Goal: Task Accomplishment & Management: Use online tool/utility

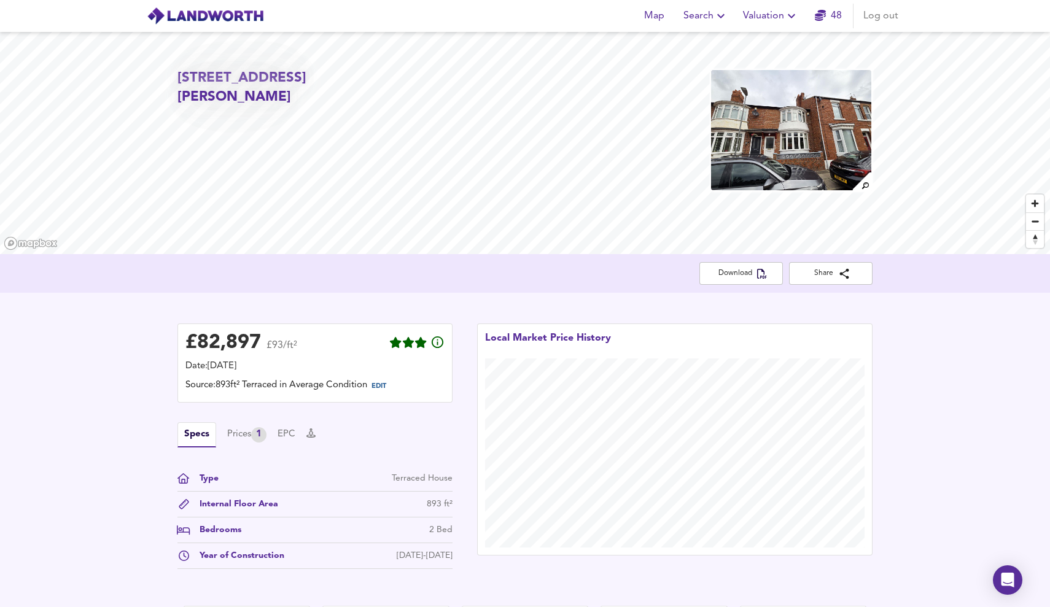
click at [774, 14] on span "Valuation" at bounding box center [771, 15] width 56 height 17
click at [779, 44] on li "New Valuation Report" at bounding box center [770, 44] width 147 height 22
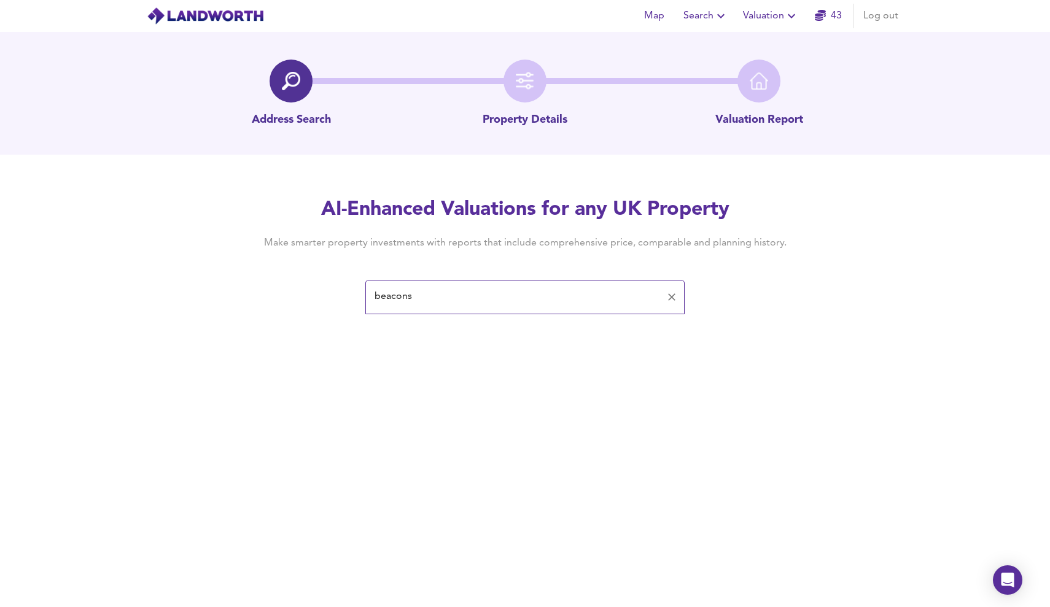
type input "beacons"
type input "[STREET_ADDRESS][PERSON_NAME]"
paste input "[STREET_ADDRESS][PERSON_NAME]"
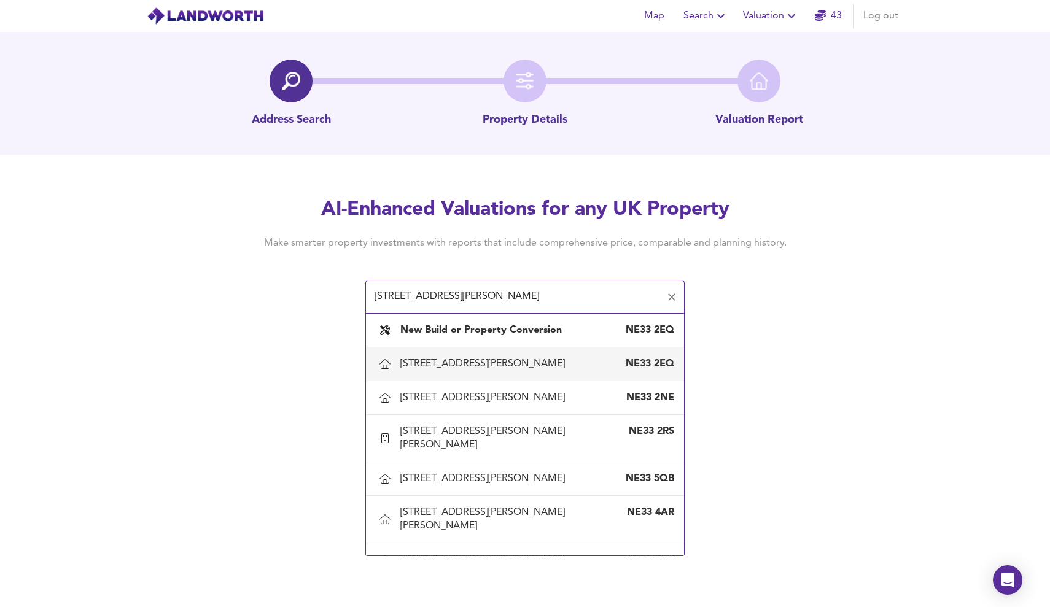
type input "100 Baring Street, South Shields, South Tyneside"
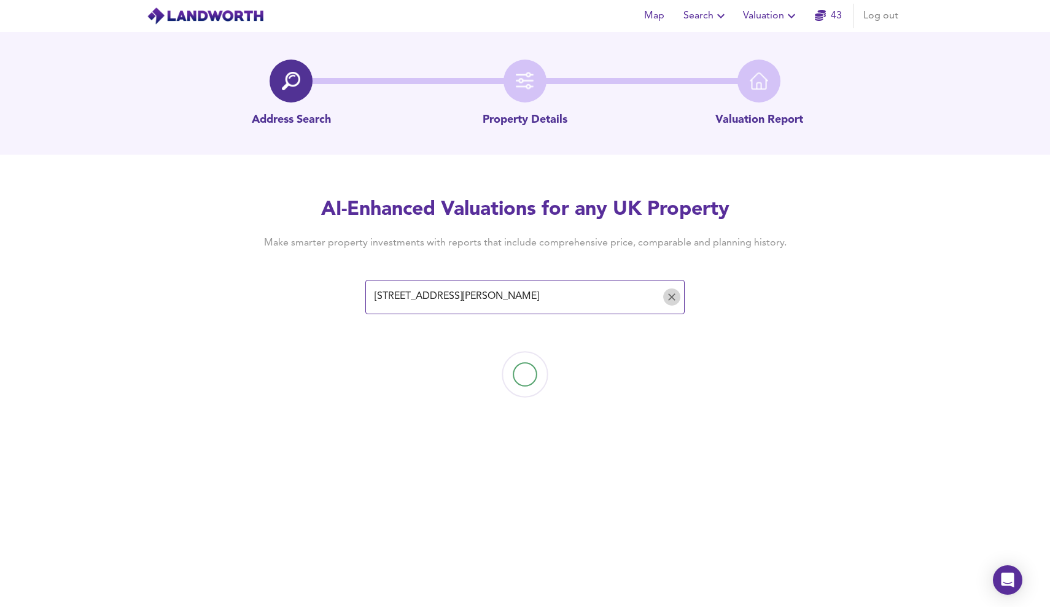
click at [671, 293] on icon "Clear" at bounding box center [671, 297] width 12 height 12
paste input "100 Green's Pl, South Shields NE33 2AY"
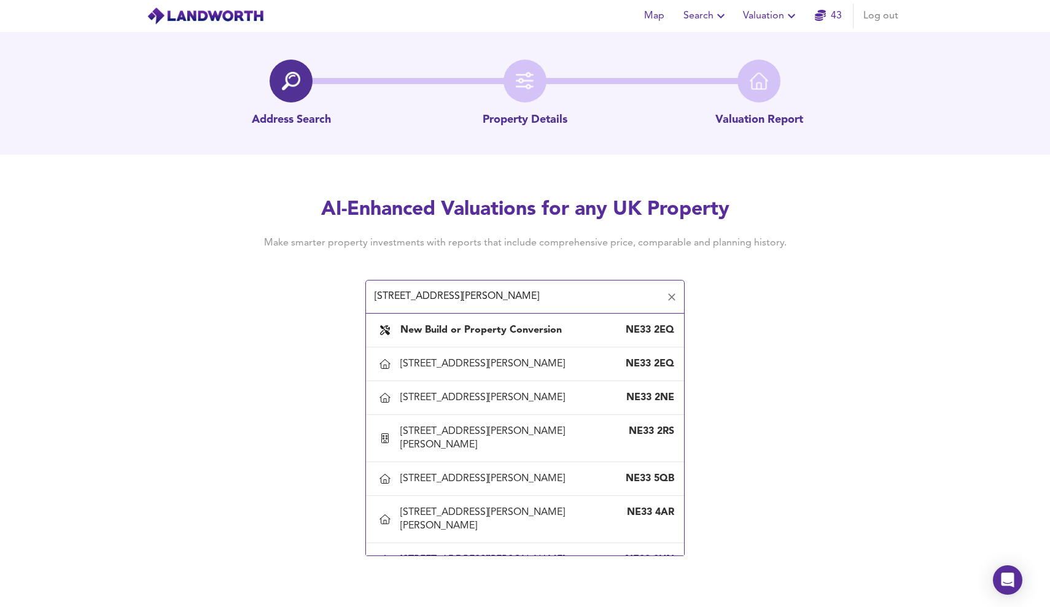
type input "100 Green's Pl, South Shields NE33 2AY"
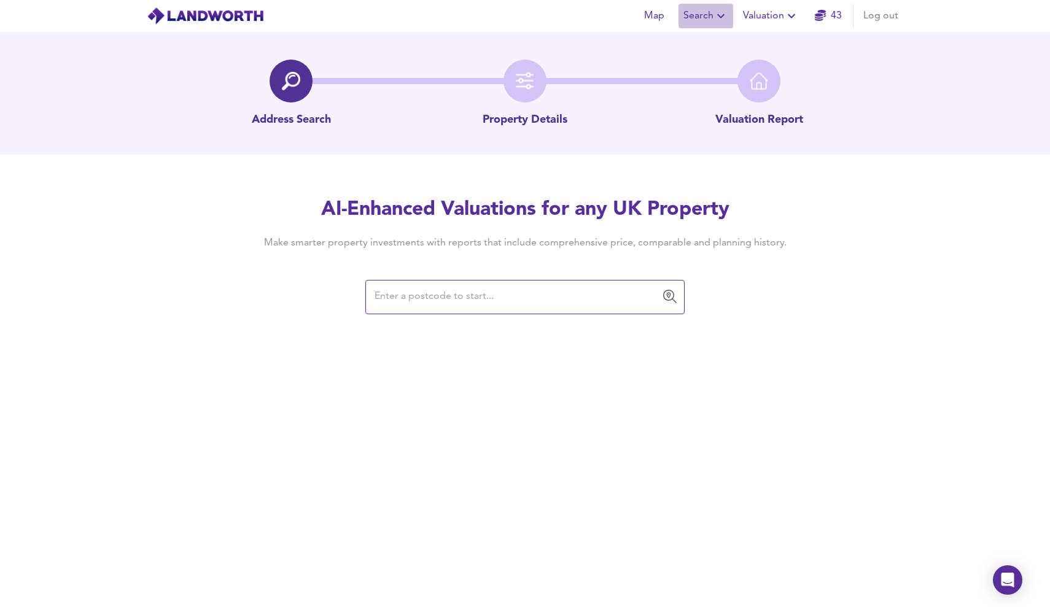
click at [704, 5] on button "Search" at bounding box center [705, 16] width 55 height 25
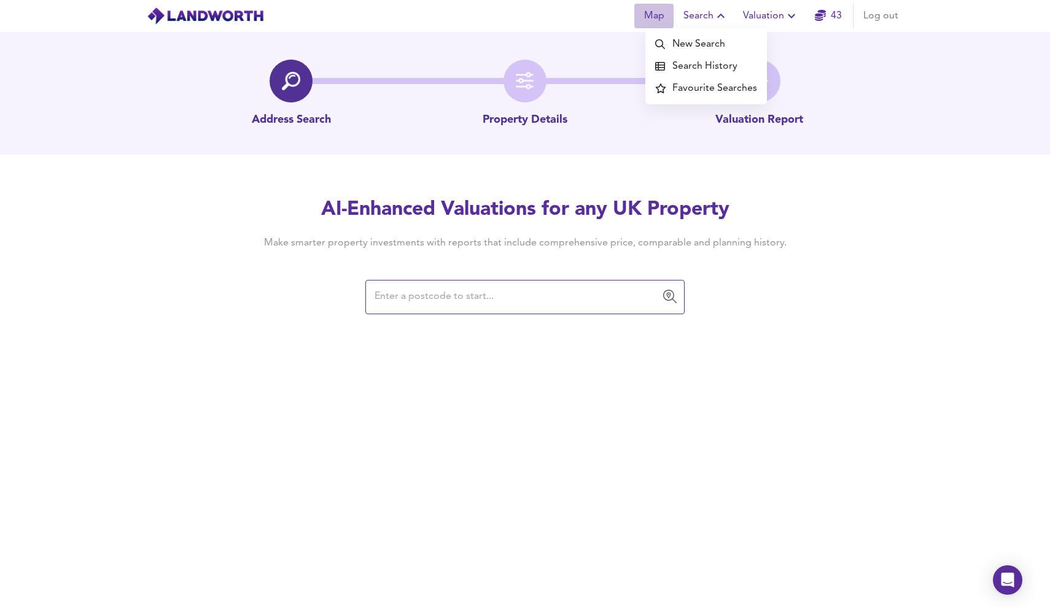
click at [646, 14] on span "Map" at bounding box center [653, 15] width 29 height 17
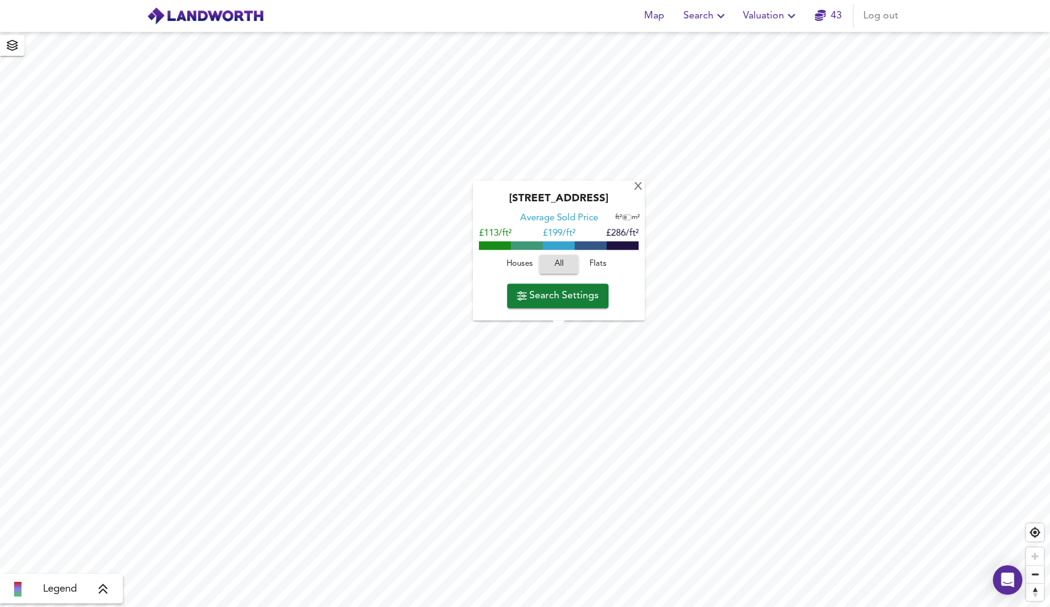
click at [577, 196] on div "Green's Place, NE33 2AQ" at bounding box center [559, 203] width 160 height 20
copy div "Green's Place, NE33 2AQ"
click at [773, 14] on span "Valuation" at bounding box center [771, 15] width 56 height 17
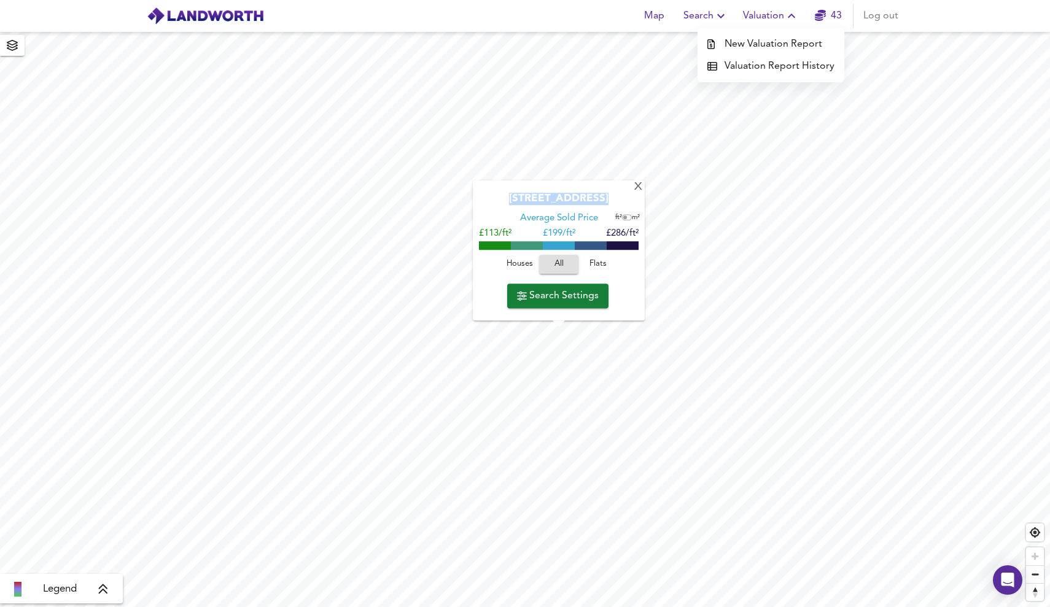
click at [758, 42] on li "New Valuation Report" at bounding box center [770, 44] width 147 height 22
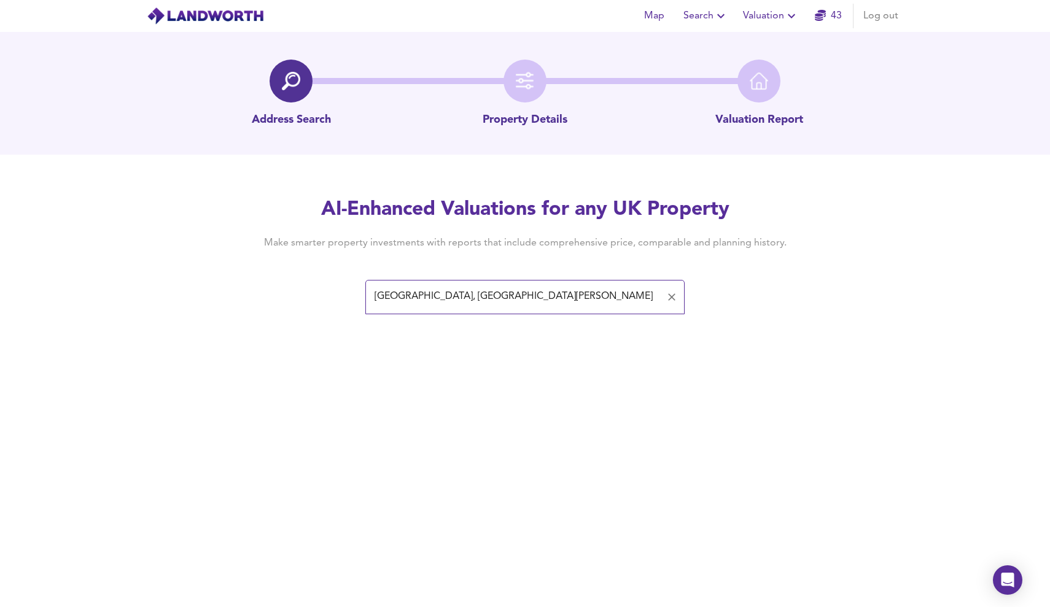
type input "Green's Place, South Shields"
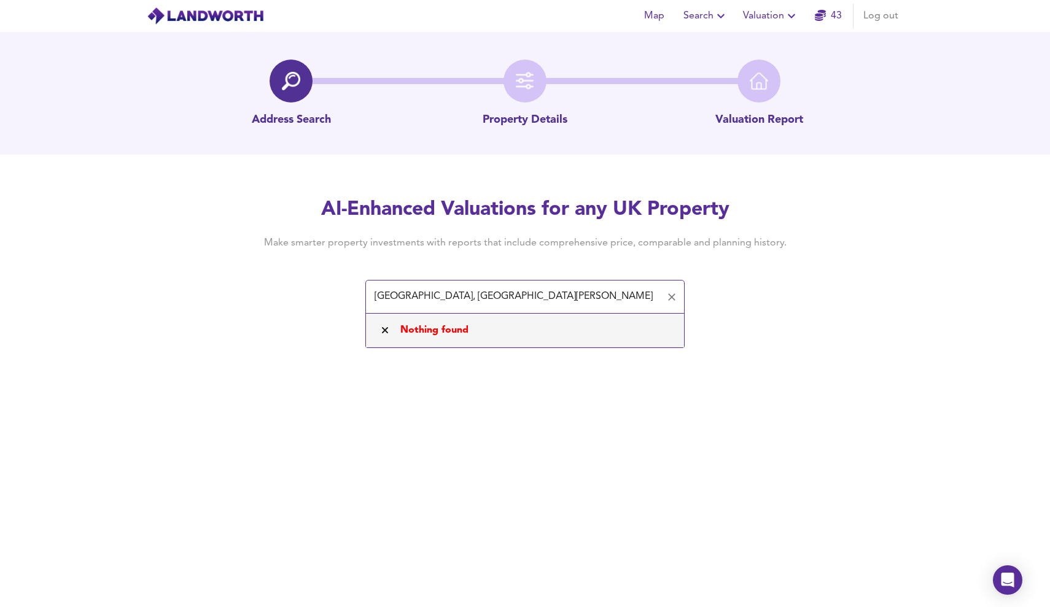
click at [661, 7] on button "Map" at bounding box center [653, 16] width 39 height 25
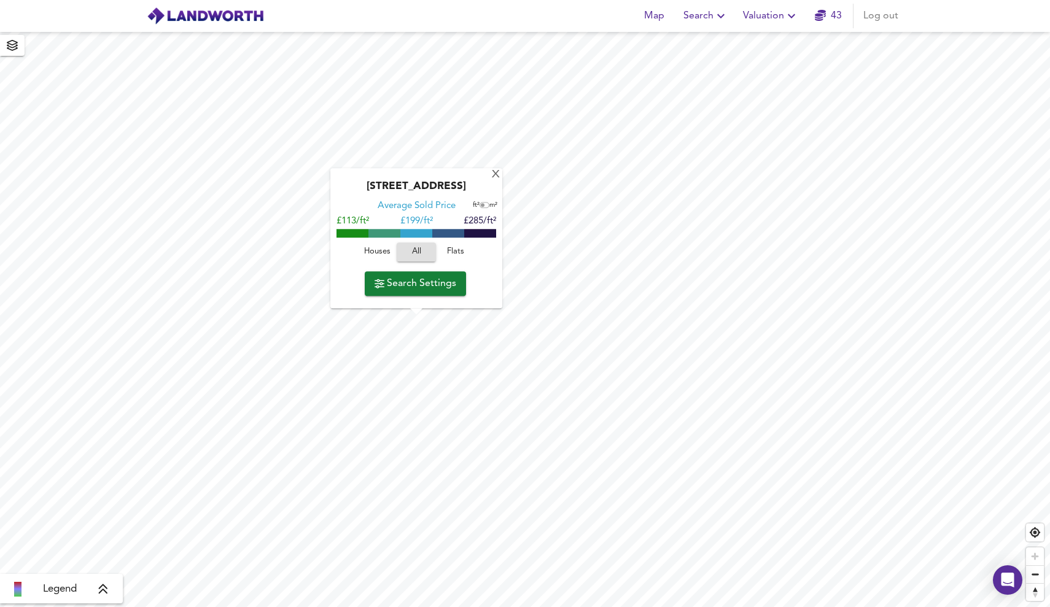
click at [428, 278] on span "Search Settings" at bounding box center [415, 283] width 82 height 17
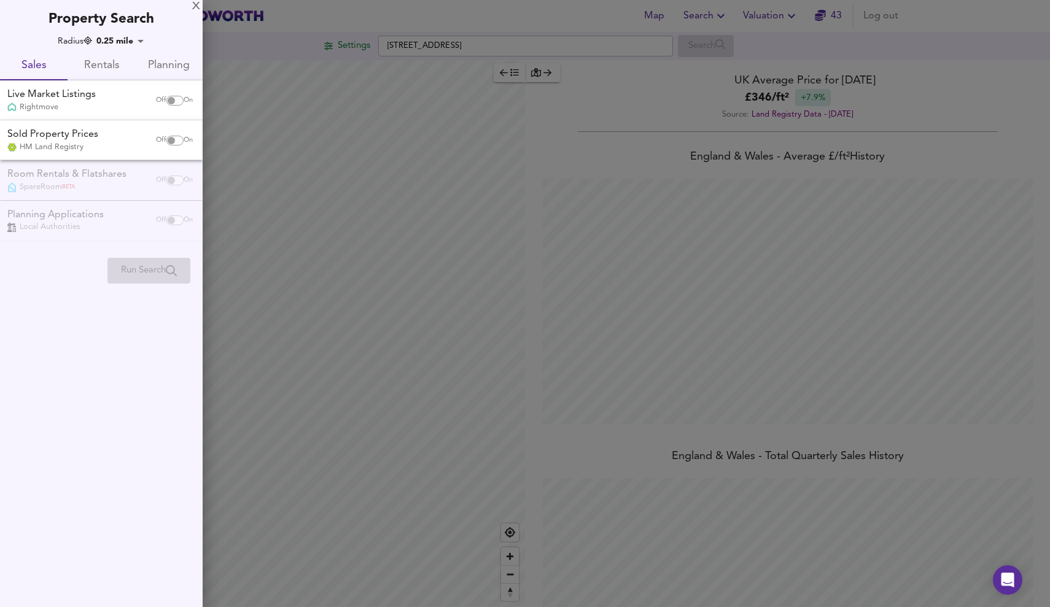
scroll to position [607, 1050]
click at [175, 133] on div "Off On" at bounding box center [175, 140] width 52 height 25
checkbox input "true"
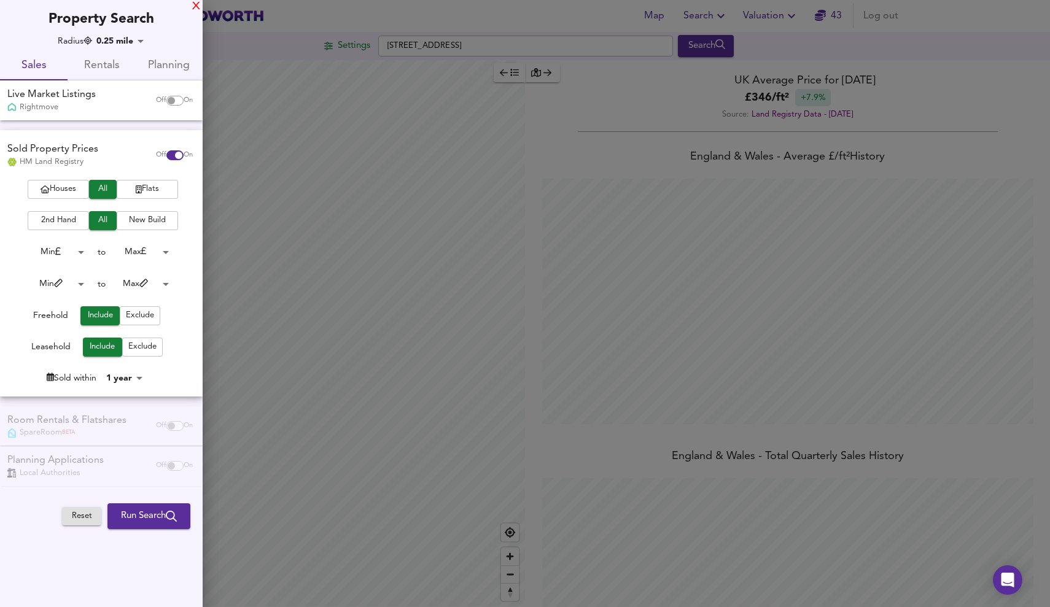
click at [195, 7] on div "X" at bounding box center [196, 6] width 8 height 9
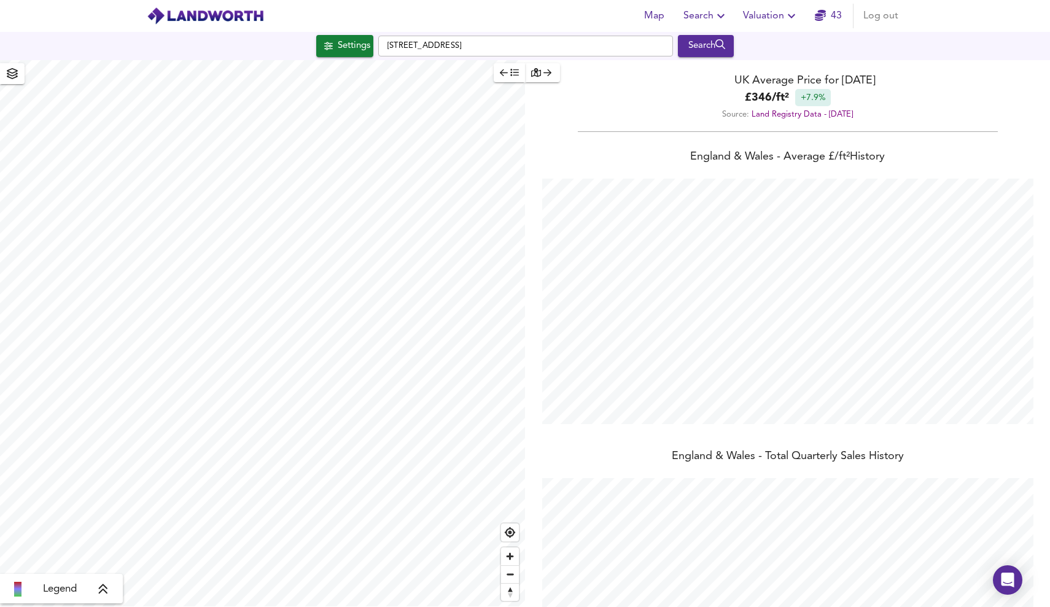
scroll to position [0, 0]
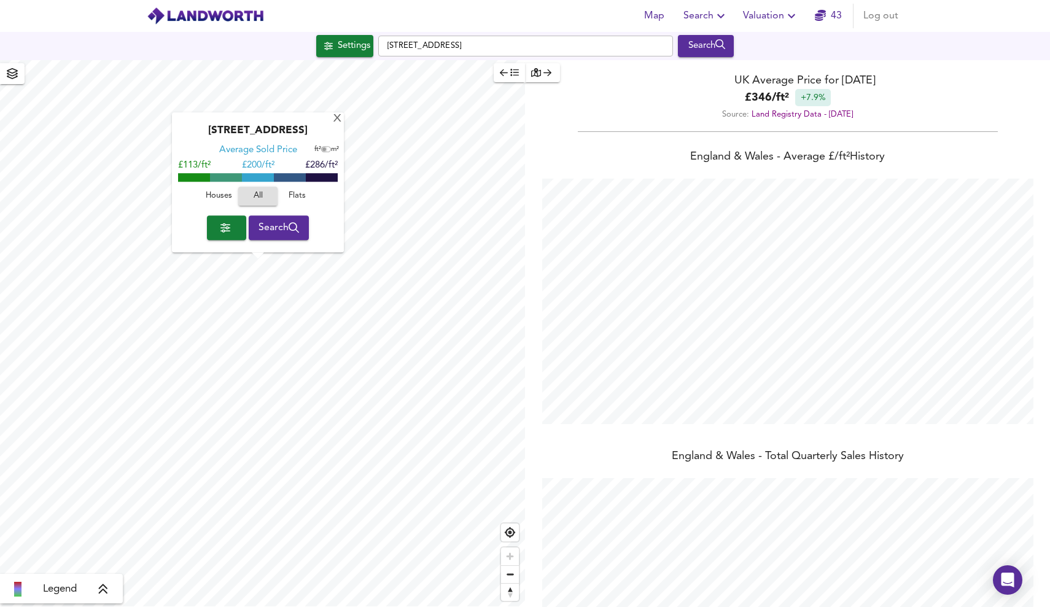
click at [323, 152] on input "checkbox" at bounding box center [324, 150] width 18 height 6
click at [323, 152] on input "checkbox" at bounding box center [328, 150] width 18 height 6
click at [323, 152] on input "checkbox" at bounding box center [324, 150] width 18 height 6
click at [323, 152] on input "checkbox" at bounding box center [328, 150] width 18 height 6
checkbox input "false"
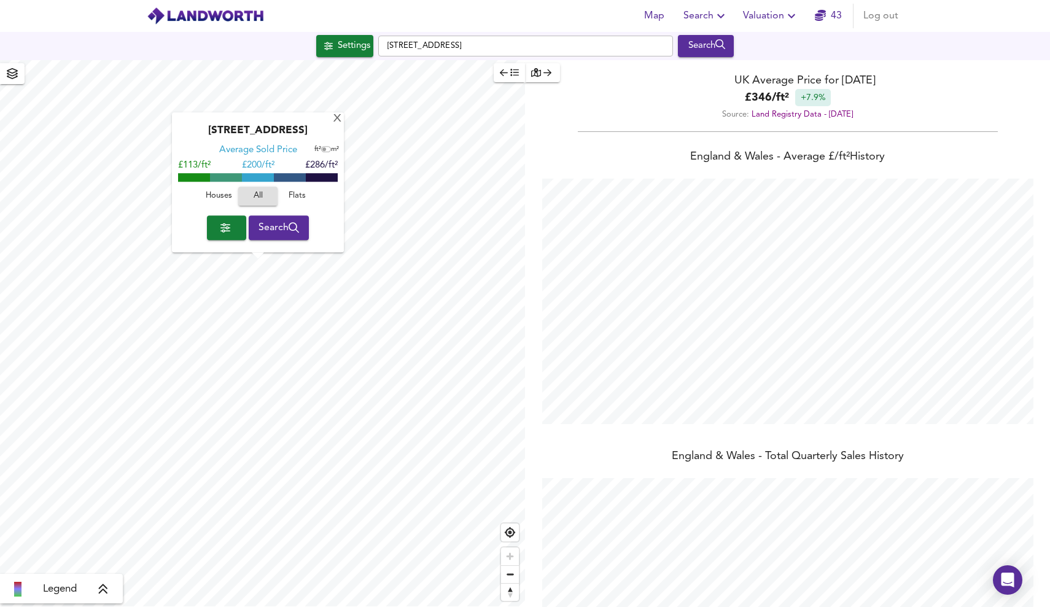
click at [251, 145] on div "Average Sold Price" at bounding box center [258, 151] width 78 height 12
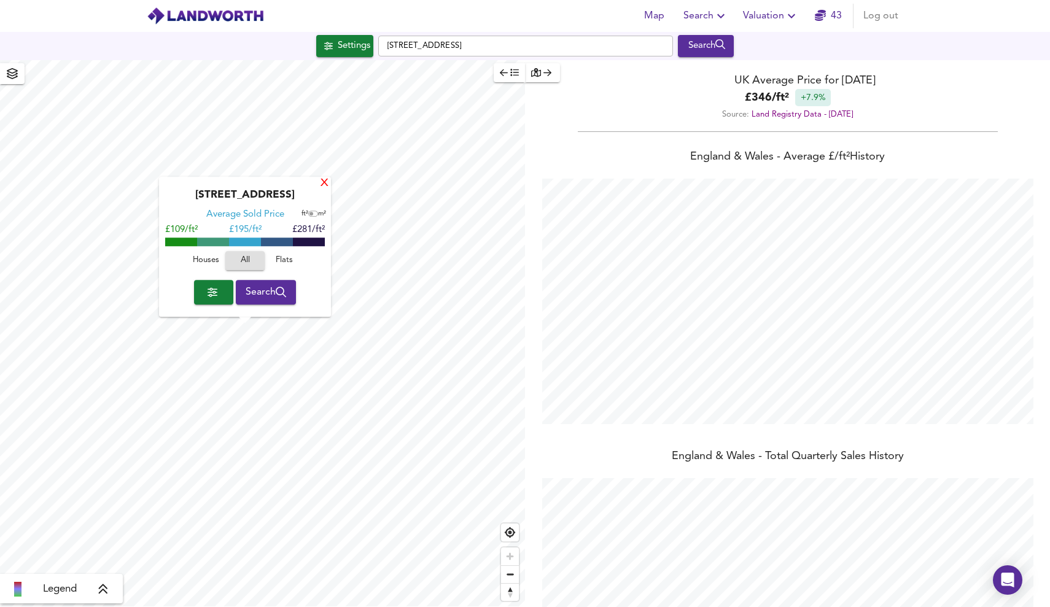
click at [320, 184] on div "X" at bounding box center [324, 184] width 10 height 12
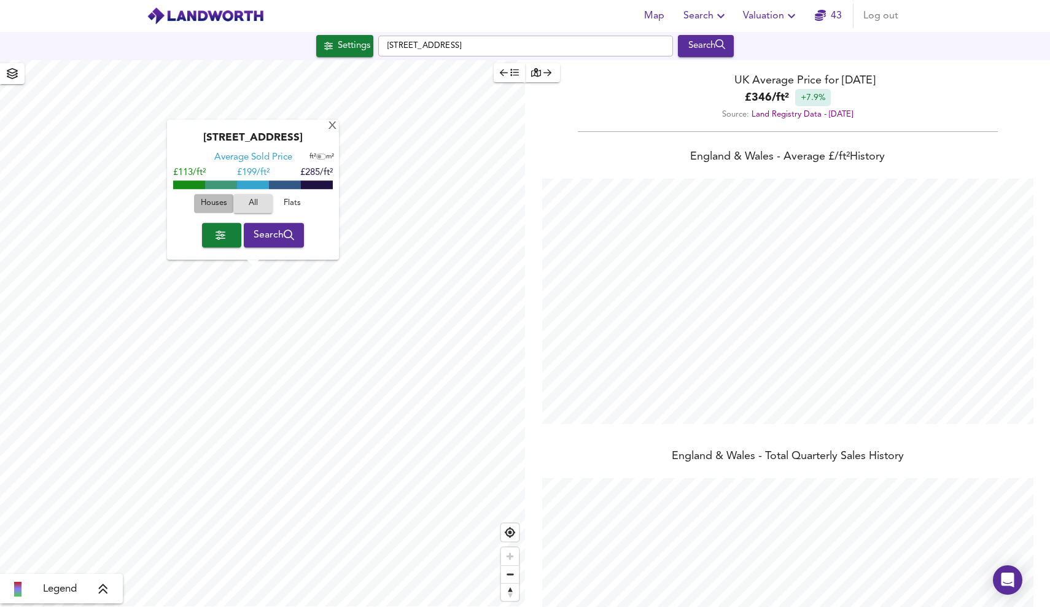
click at [218, 204] on span "Houses" at bounding box center [213, 204] width 33 height 14
click at [260, 204] on span "All" at bounding box center [252, 204] width 33 height 14
click at [282, 204] on span "Flats" at bounding box center [292, 204] width 33 height 14
click at [222, 201] on span "Houses" at bounding box center [213, 204] width 33 height 14
click at [276, 204] on span "Flats" at bounding box center [292, 204] width 33 height 14
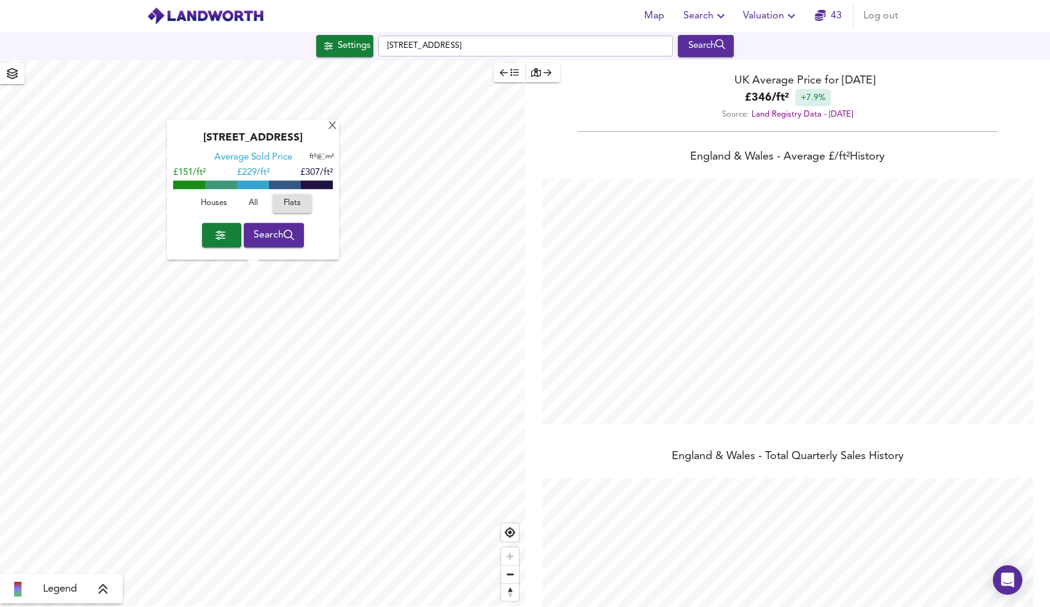
click at [323, 160] on input "checkbox" at bounding box center [319, 157] width 18 height 6
checkbox input "true"
click at [788, 17] on icon "button" at bounding box center [791, 16] width 15 height 15
click at [783, 43] on li "New Valuation Report" at bounding box center [770, 44] width 147 height 22
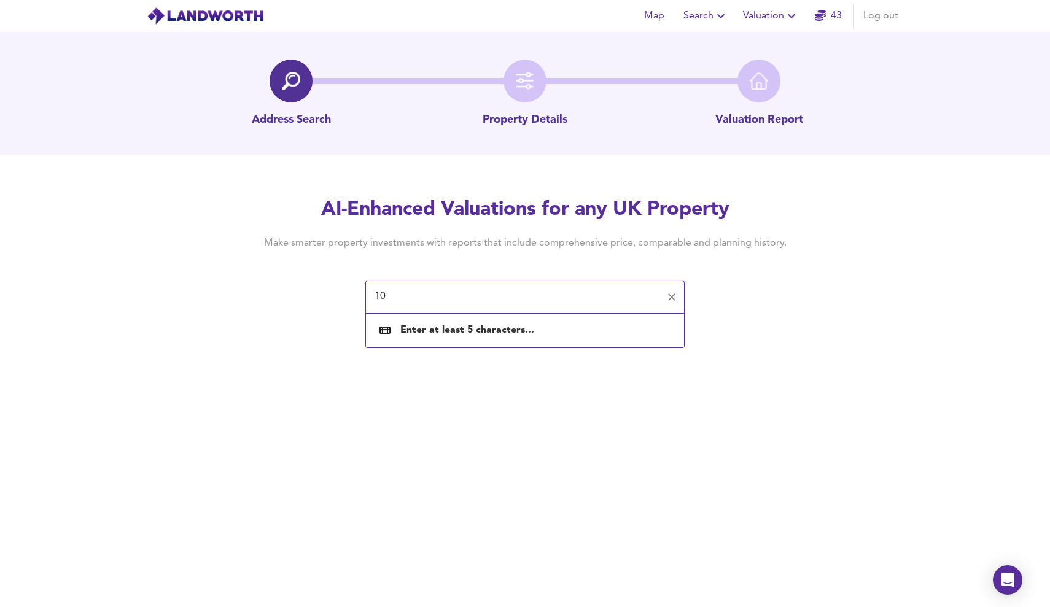
type input "1"
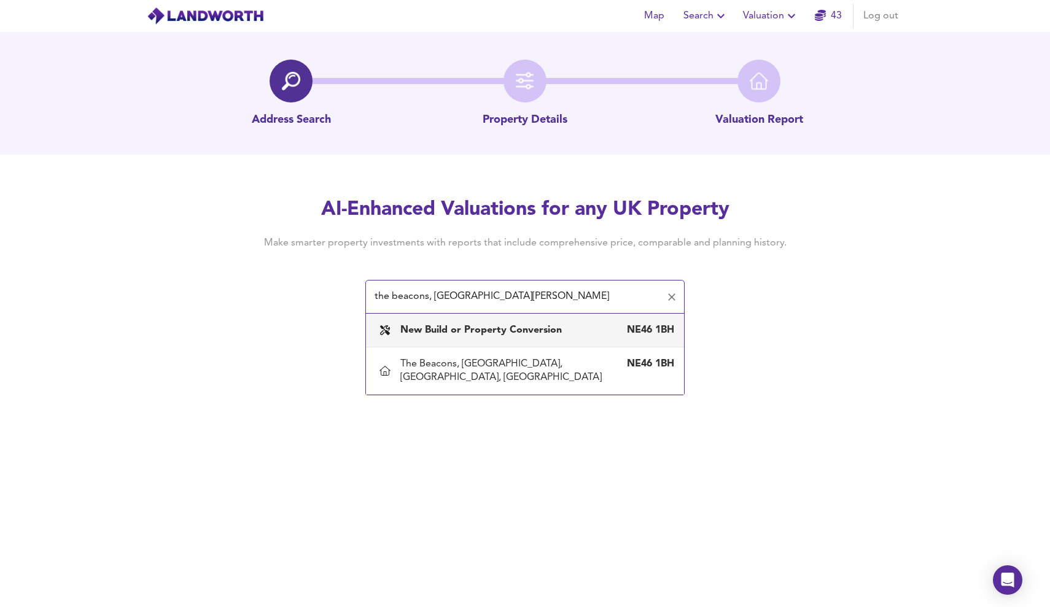
click at [427, 297] on input "the beacons, south shields" at bounding box center [516, 296] width 290 height 23
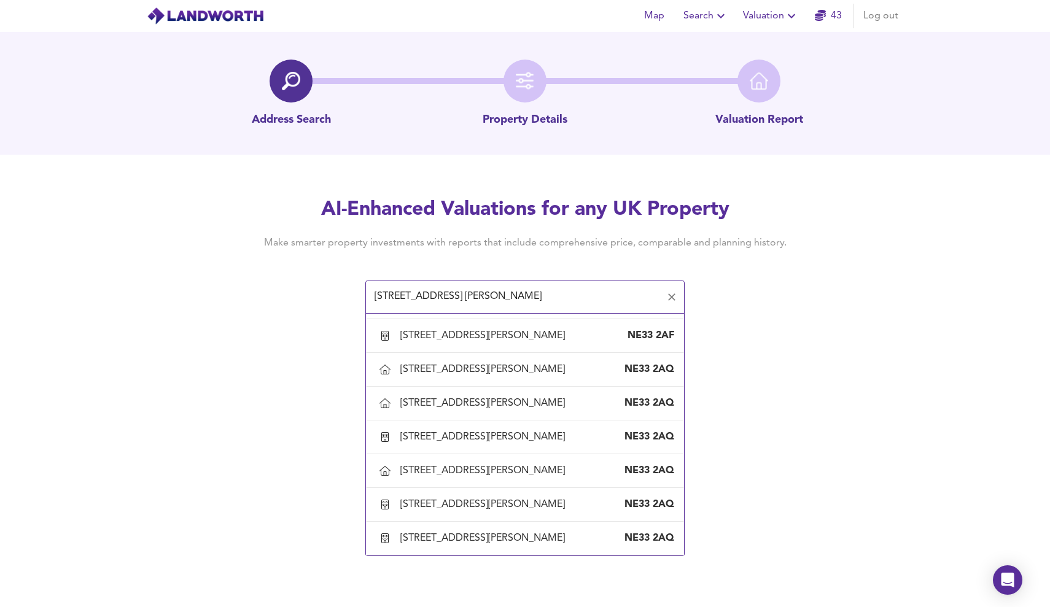
scroll to position [974, 0]
click at [559, 534] on div "91 Greens Place, South Shields, South Tyneside" at bounding box center [484, 539] width 169 height 14
type input "91 Greens Place, South Shields, South Tyneside"
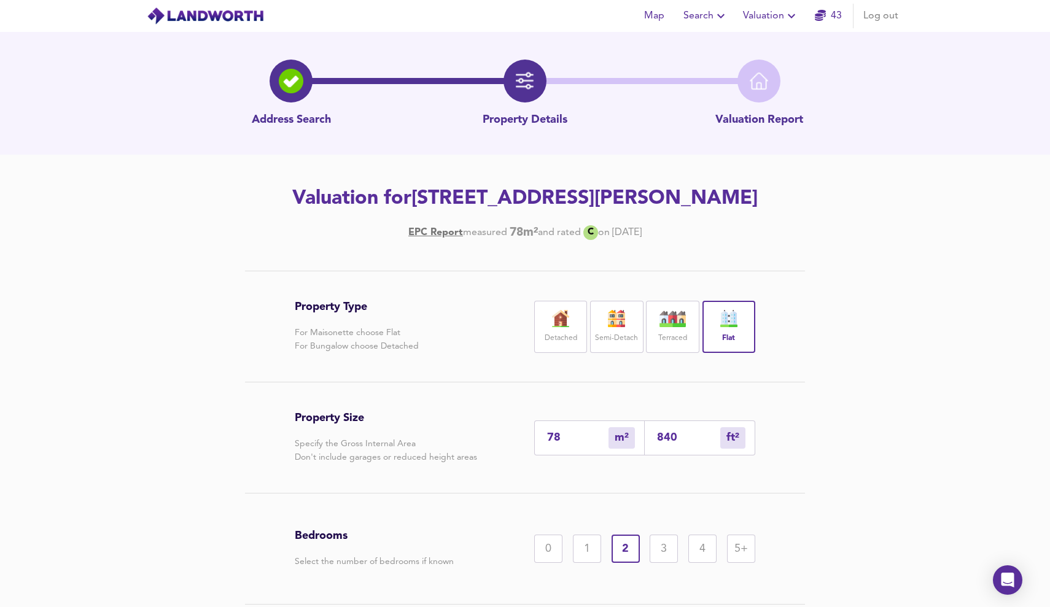
click at [708, 2] on div "Map Search Valuation 43 Log out" at bounding box center [525, 16] width 786 height 31
click at [707, 7] on span "Search" at bounding box center [705, 15] width 45 height 17
click at [701, 39] on li "New Search" at bounding box center [706, 44] width 122 height 22
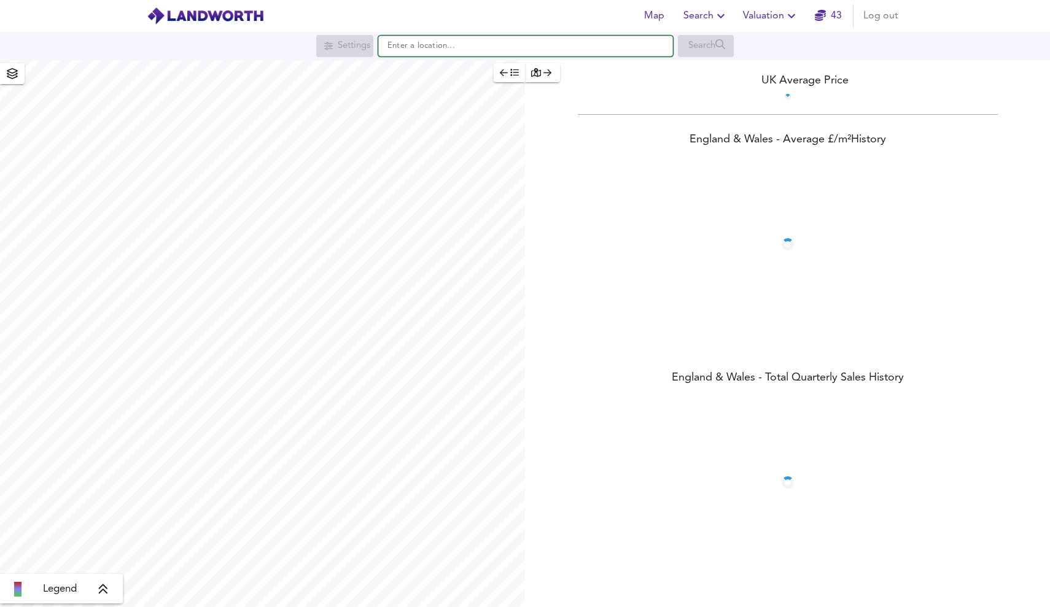
drag, startPoint x: 0, startPoint y: 0, endPoint x: 618, endPoint y: 42, distance: 619.0
click at [618, 42] on input "text" at bounding box center [525, 46] width 295 height 21
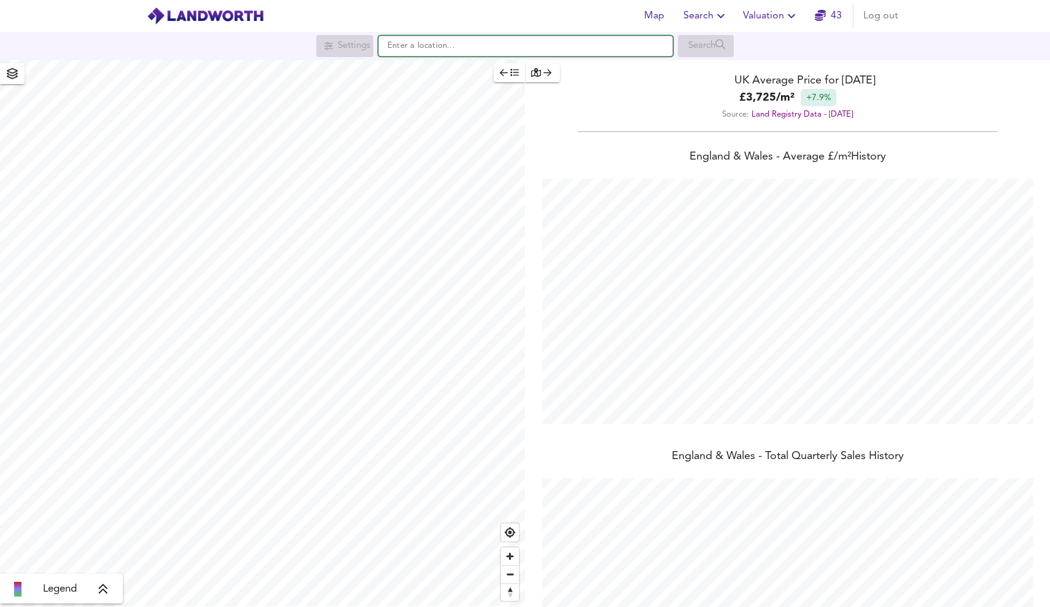
scroll to position [607, 1050]
paste input "THE BEACON, 100 - 101 Greens Place, South Shields, South Tyneside"
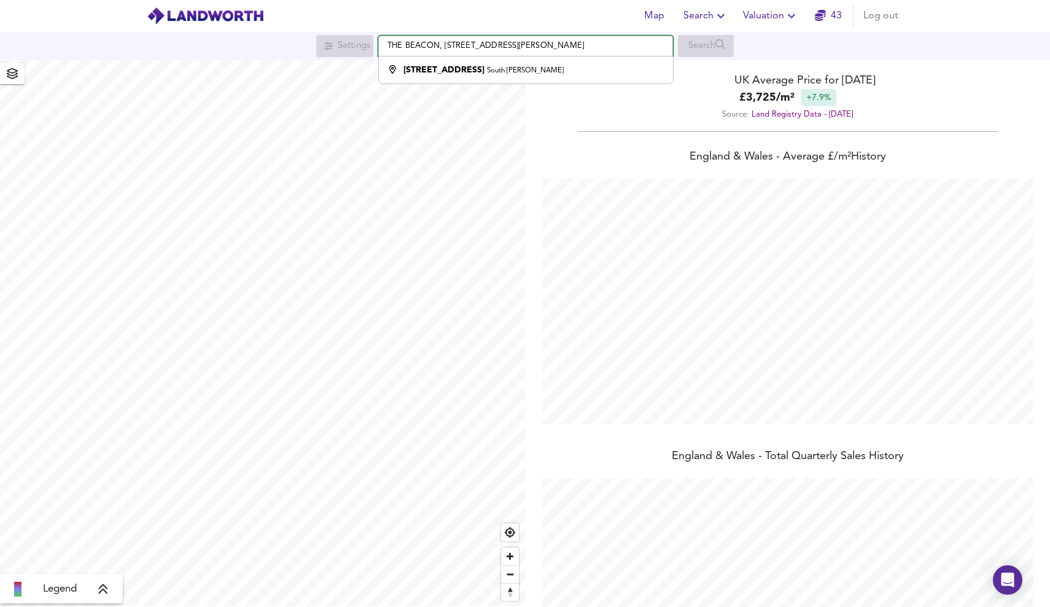
type input "[STREET_ADDRESS][PERSON_NAME]"
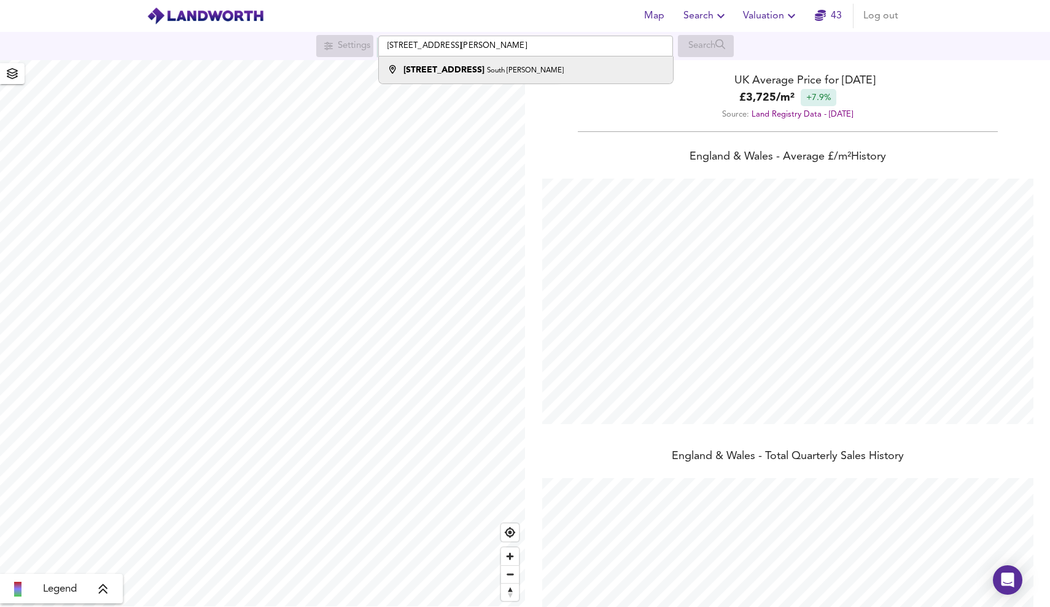
click at [548, 69] on div "100 Green's Place South Shields" at bounding box center [523, 70] width 282 height 12
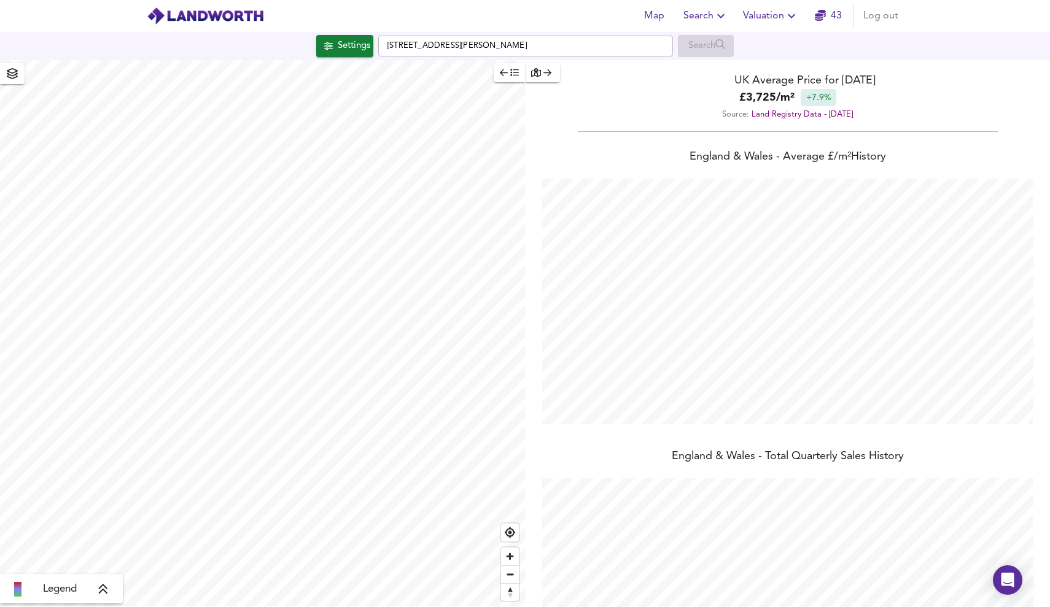
checkbox input "false"
checkbox input "true"
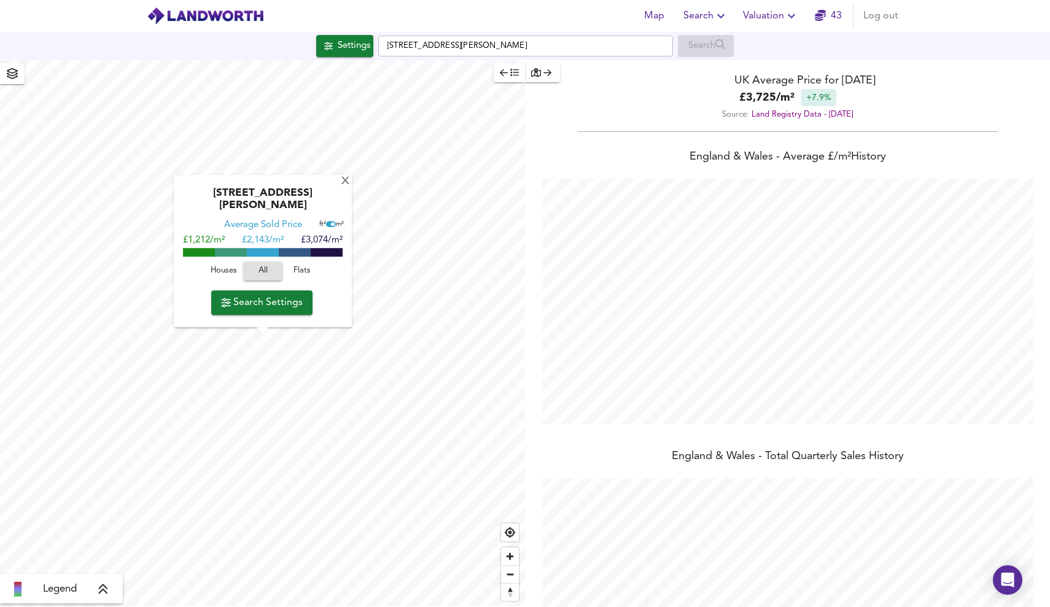
scroll to position [0, 0]
click at [304, 271] on span "Flats" at bounding box center [301, 272] width 33 height 14
click at [300, 202] on div "[STREET_ADDRESS][PERSON_NAME]" at bounding box center [263, 204] width 166 height 32
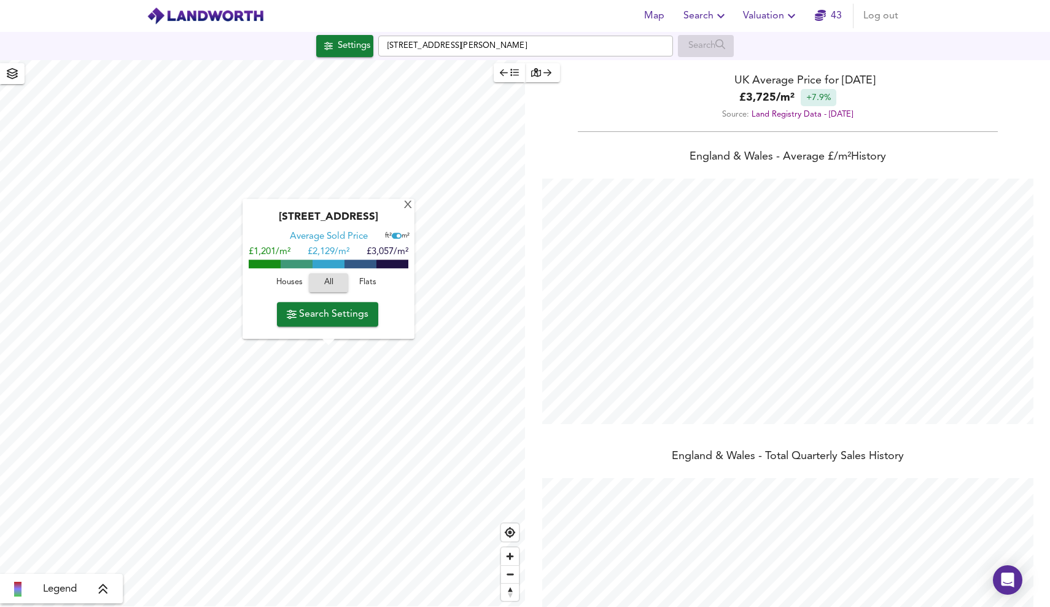
click at [320, 215] on div "Green's Place, NE33 2AQ" at bounding box center [329, 222] width 160 height 20
click at [402, 209] on div "Green's Place, NE33 2AQ Average Sold Price ft² m² £1,201/m² £ 2,129/m² £3,057/m…" at bounding box center [328, 270] width 172 height 140
click at [405, 207] on div "X" at bounding box center [408, 206] width 10 height 12
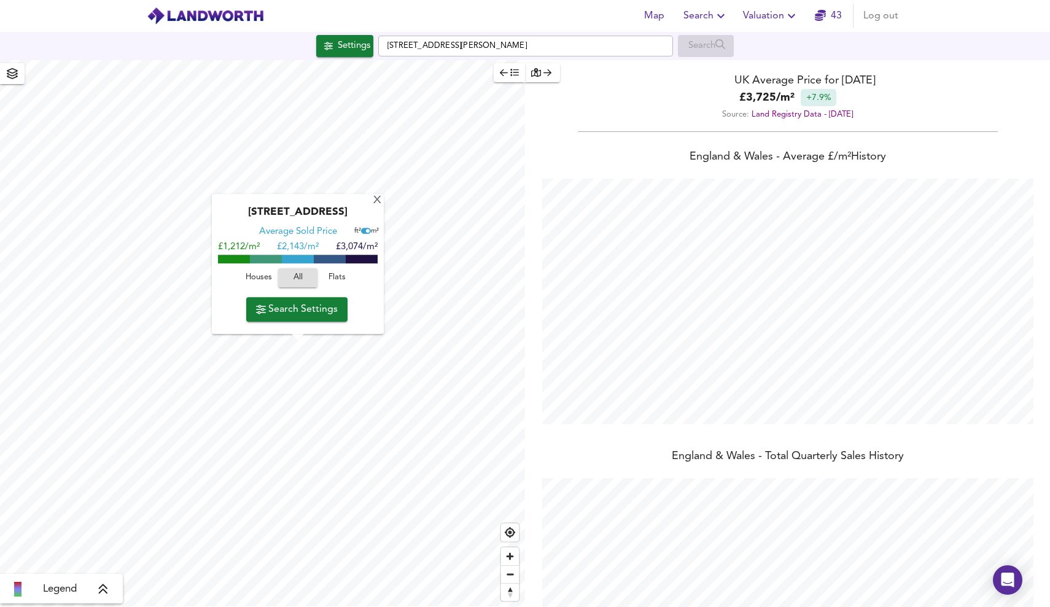
click at [370, 201] on div "Green's Place, NE33 2AQ Average Sold Price ft² m² £1,212/m² £ 2,143/m² £3,074/m…" at bounding box center [298, 265] width 172 height 140
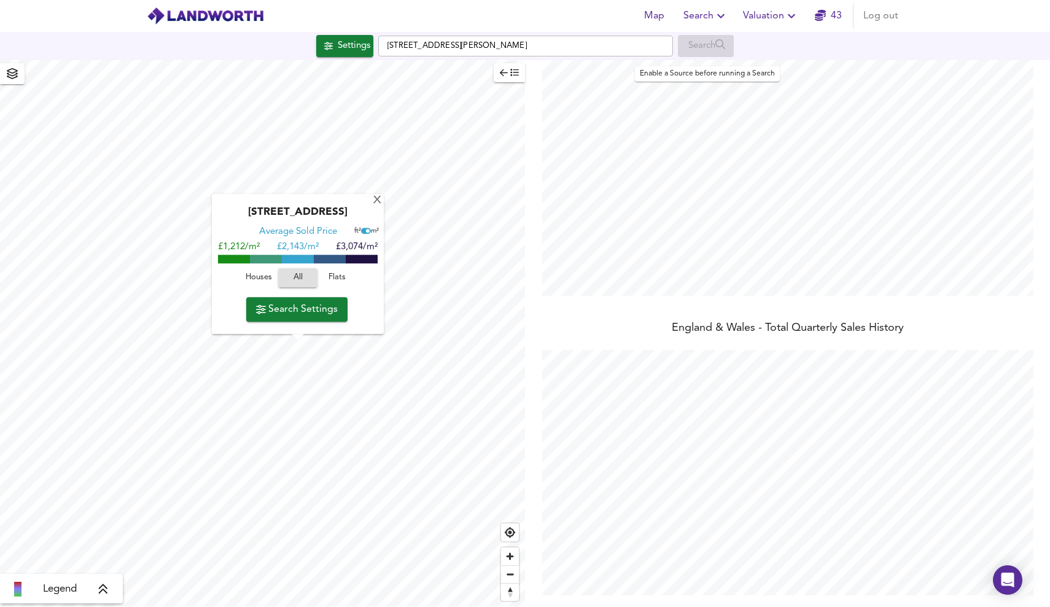
click at [751, 25] on button "Valuation" at bounding box center [771, 16] width 66 height 25
click at [751, 47] on li "New Valuation Report" at bounding box center [770, 44] width 147 height 22
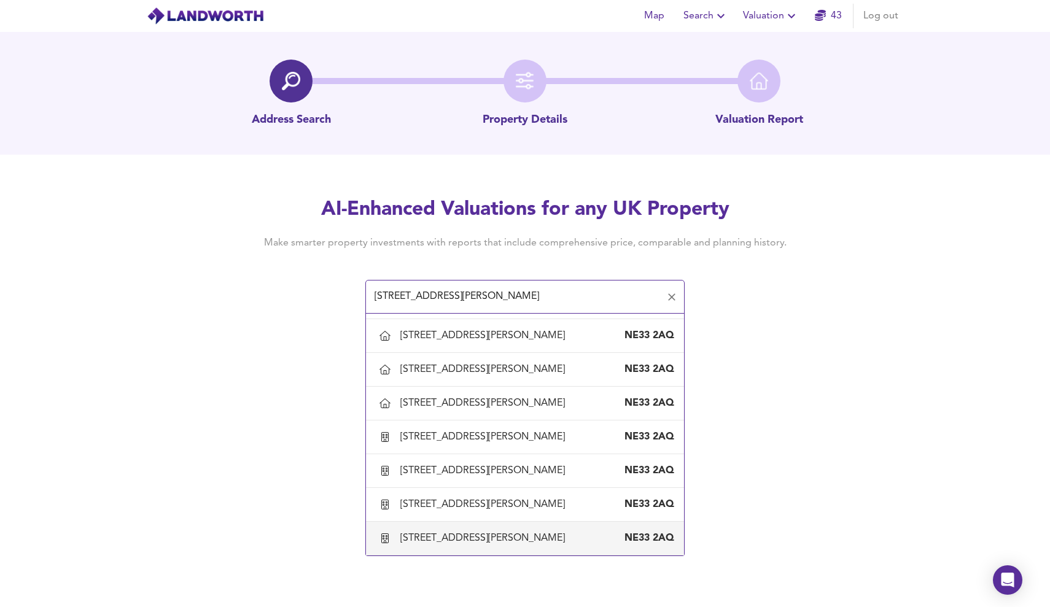
scroll to position [1002, 0]
click at [540, 529] on div "99 Greens Place, South Shields, South Tyneside NE33 2AQ" at bounding box center [525, 538] width 298 height 26
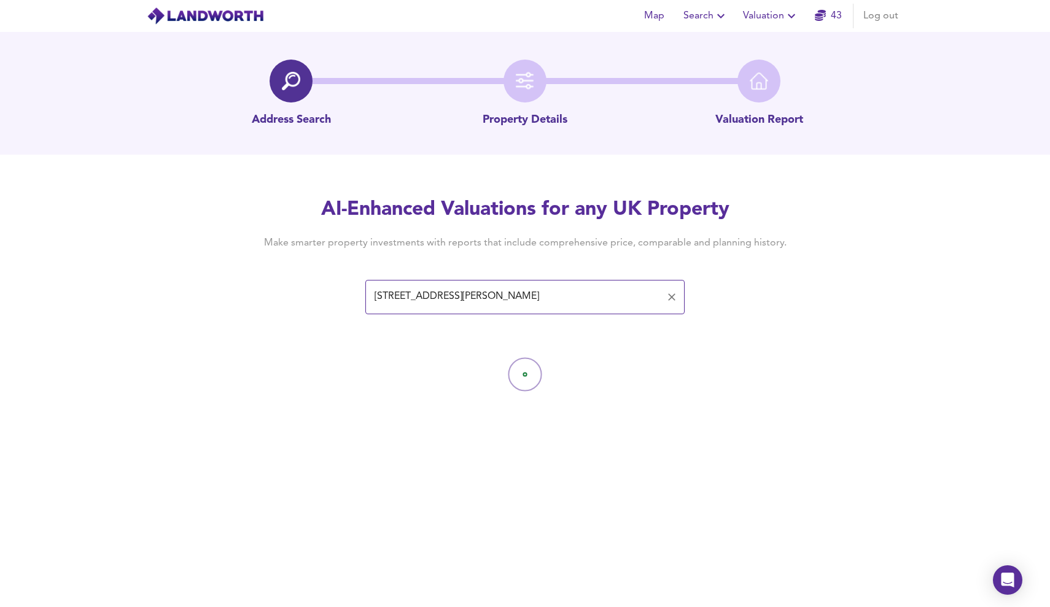
type input "99 Greens Place, South Shields, South Tyneside"
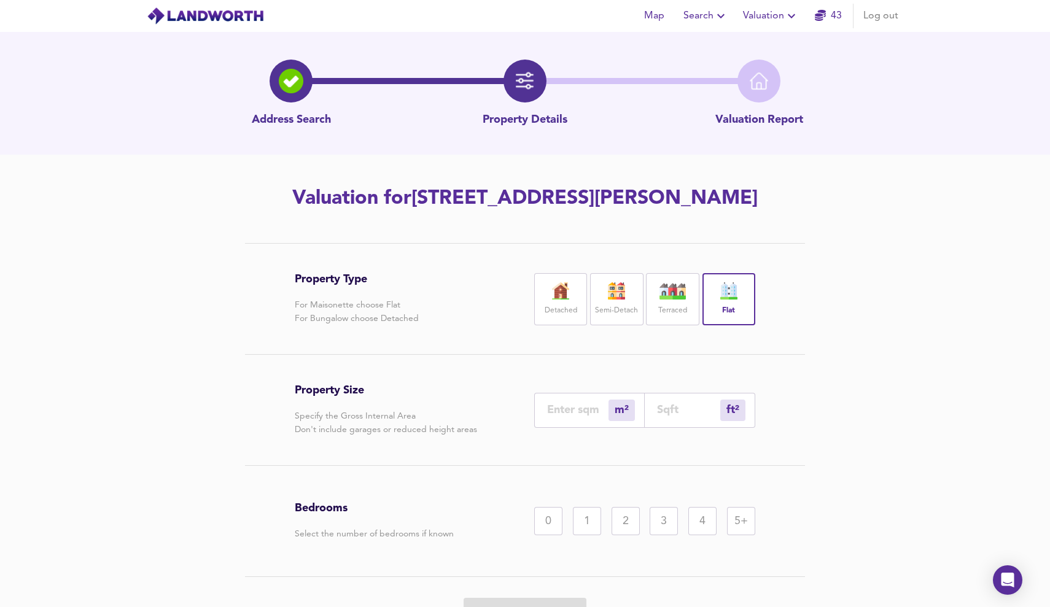
click at [700, 10] on span "Search" at bounding box center [705, 15] width 45 height 17
click at [716, 61] on li "Search History" at bounding box center [706, 66] width 122 height 22
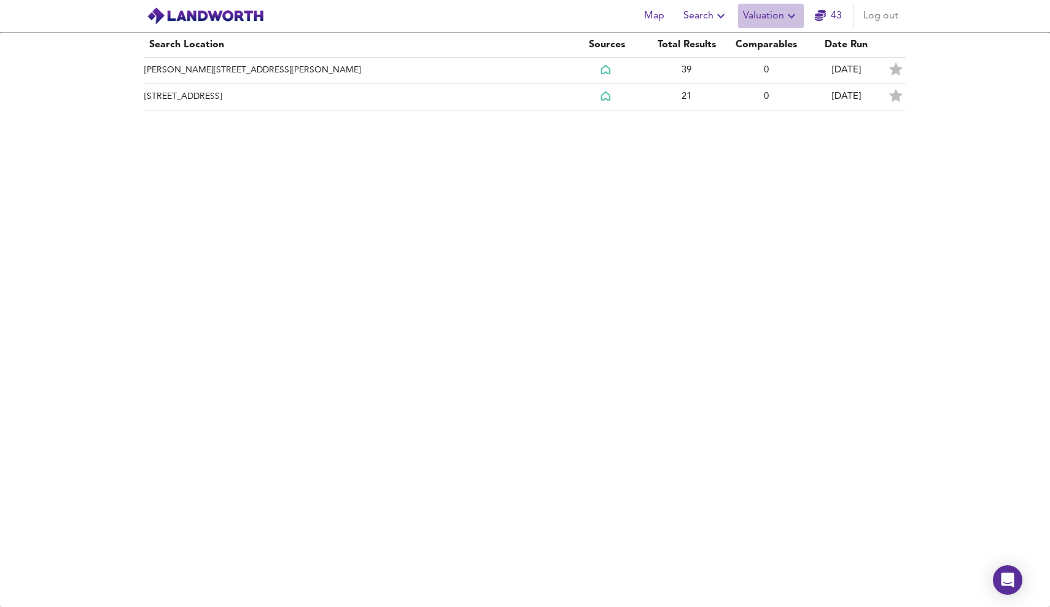
click at [791, 28] on button "Valuation" at bounding box center [771, 16] width 66 height 25
click at [693, 8] on span "Search" at bounding box center [705, 15] width 45 height 17
click at [684, 36] on li "New Search" at bounding box center [706, 44] width 122 height 22
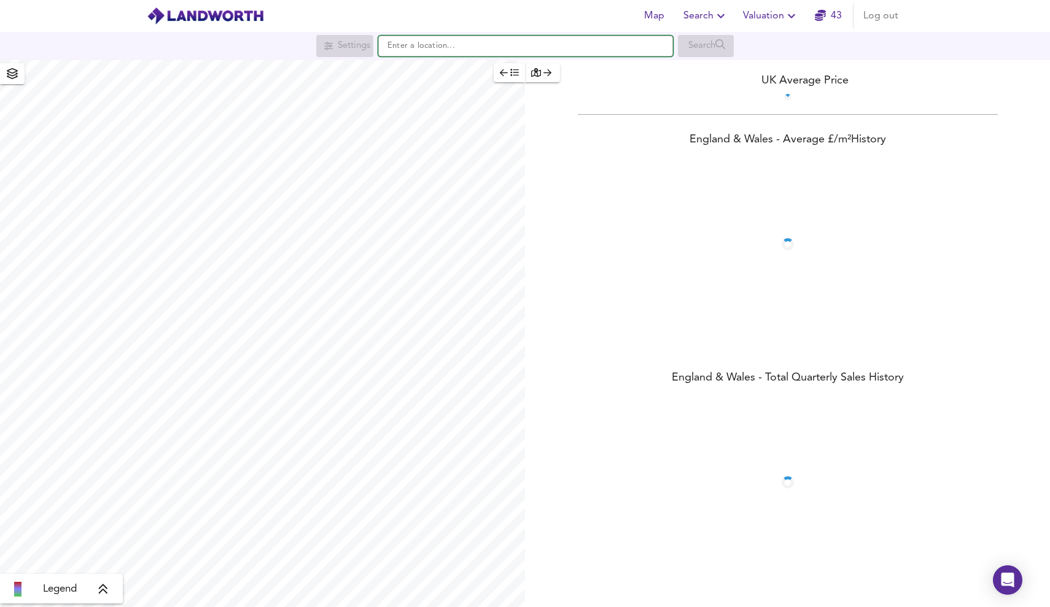
click at [422, 55] on input "text" at bounding box center [525, 46] width 295 height 21
paste input "[STREET_ADDRESS][PERSON_NAME]"
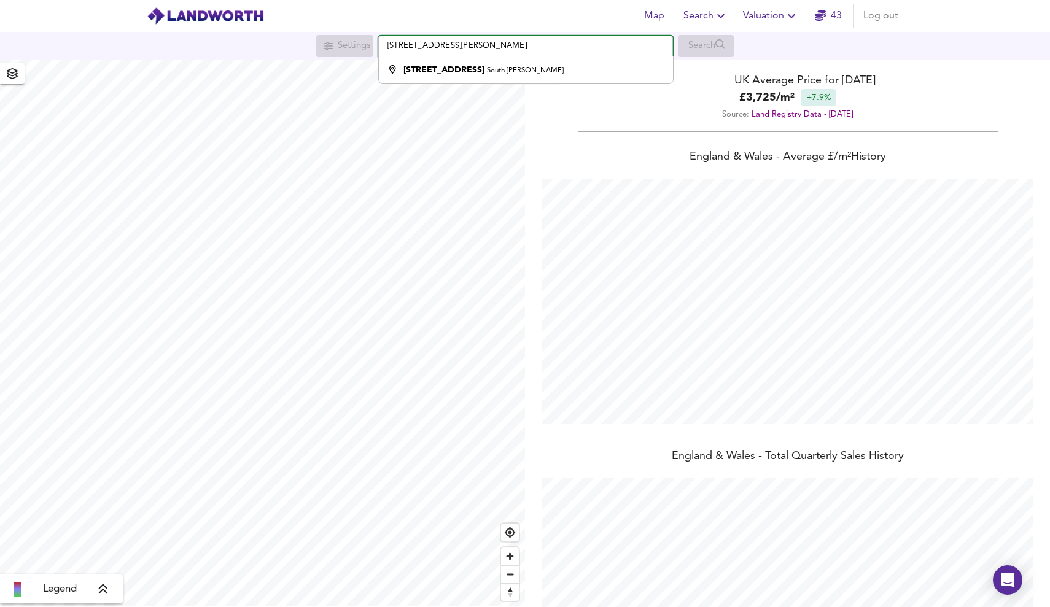
scroll to position [607, 1050]
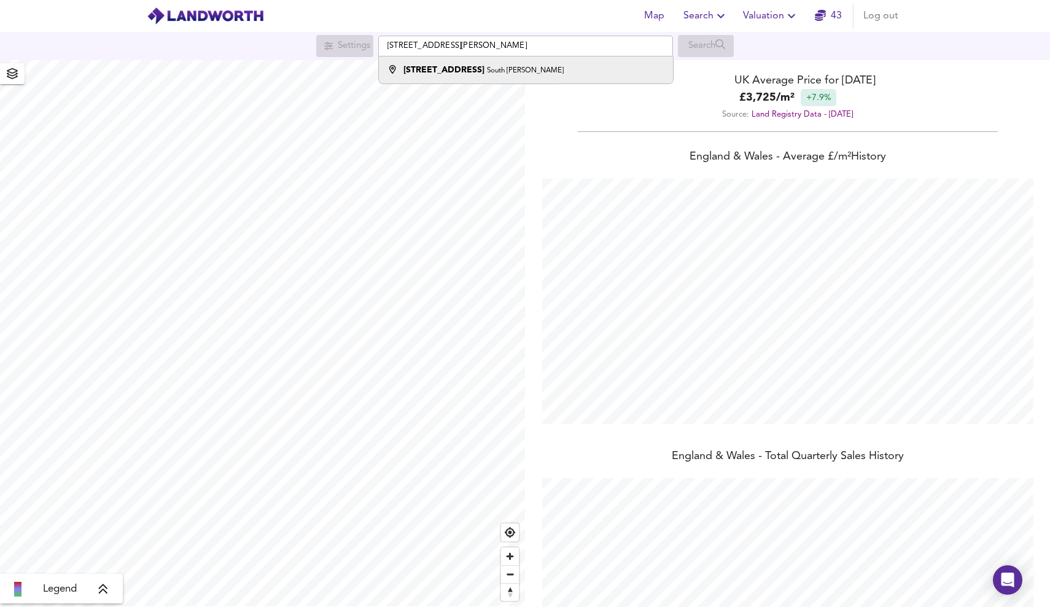
click at [433, 74] on strong "[STREET_ADDRESS]" at bounding box center [443, 70] width 81 height 9
type input "[STREET_ADDRESS][PERSON_NAME]"
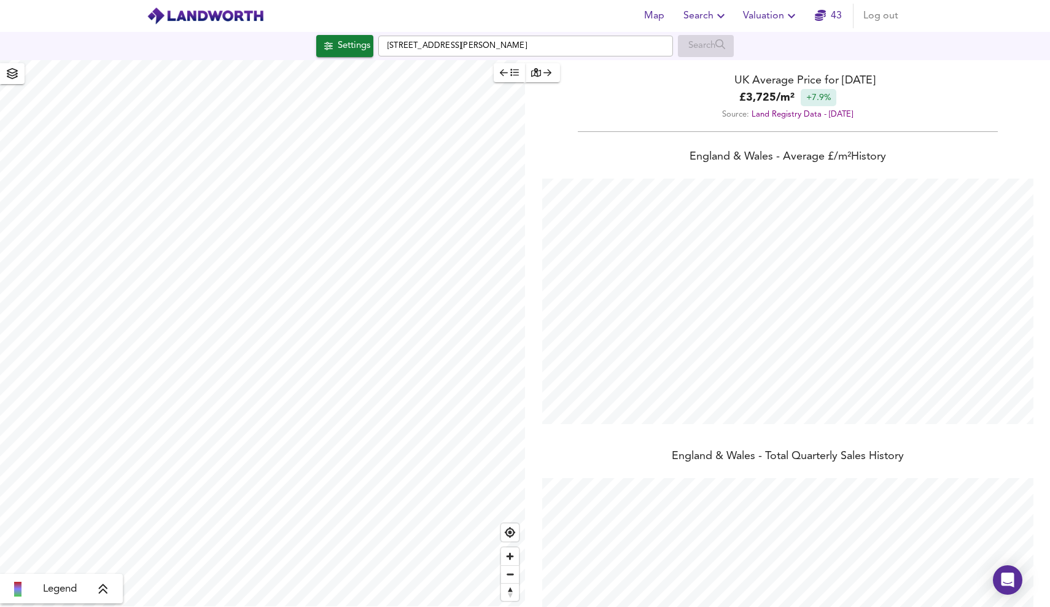
checkbox input "false"
checkbox input "true"
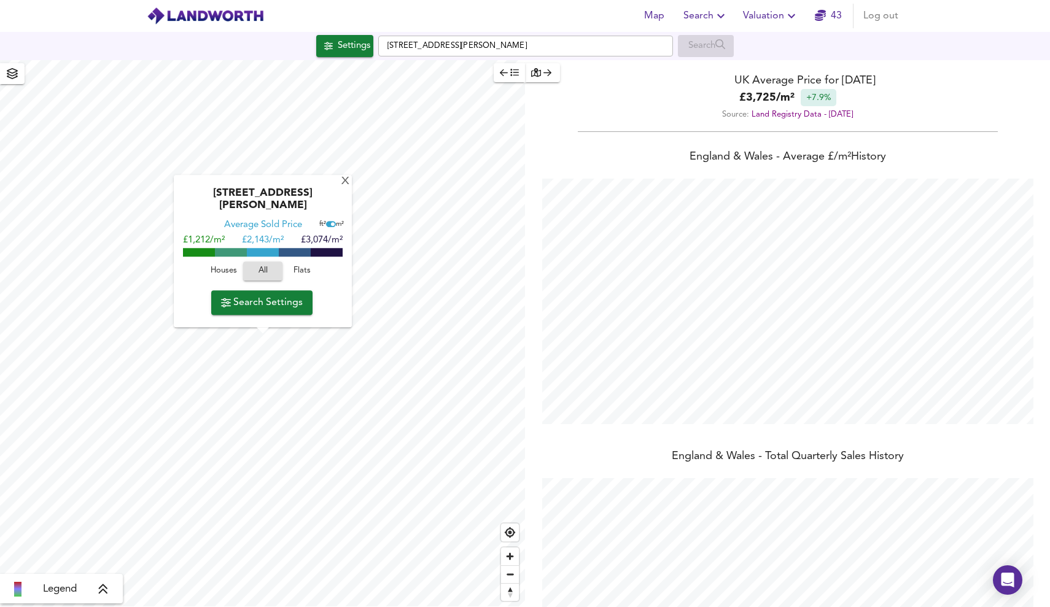
click at [511, 71] on icon "button" at bounding box center [514, 72] width 9 height 7
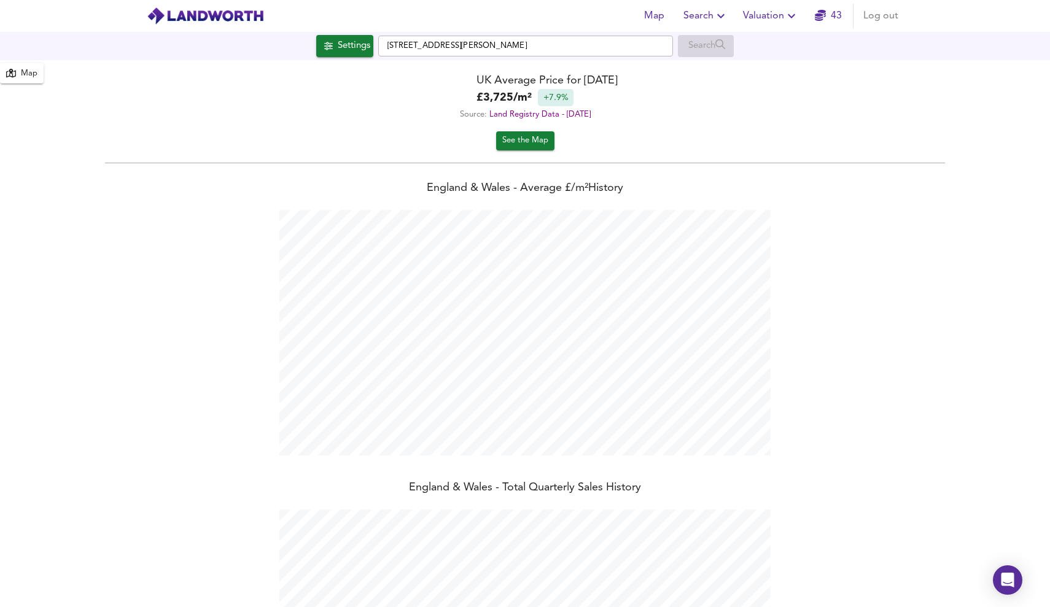
scroll to position [0, 0]
click at [531, 55] on input "[STREET_ADDRESS][PERSON_NAME]" at bounding box center [525, 46] width 295 height 21
click at [765, 18] on span "Valuation" at bounding box center [771, 15] width 56 height 17
click at [772, 67] on li "Valuation Report History" at bounding box center [770, 66] width 147 height 22
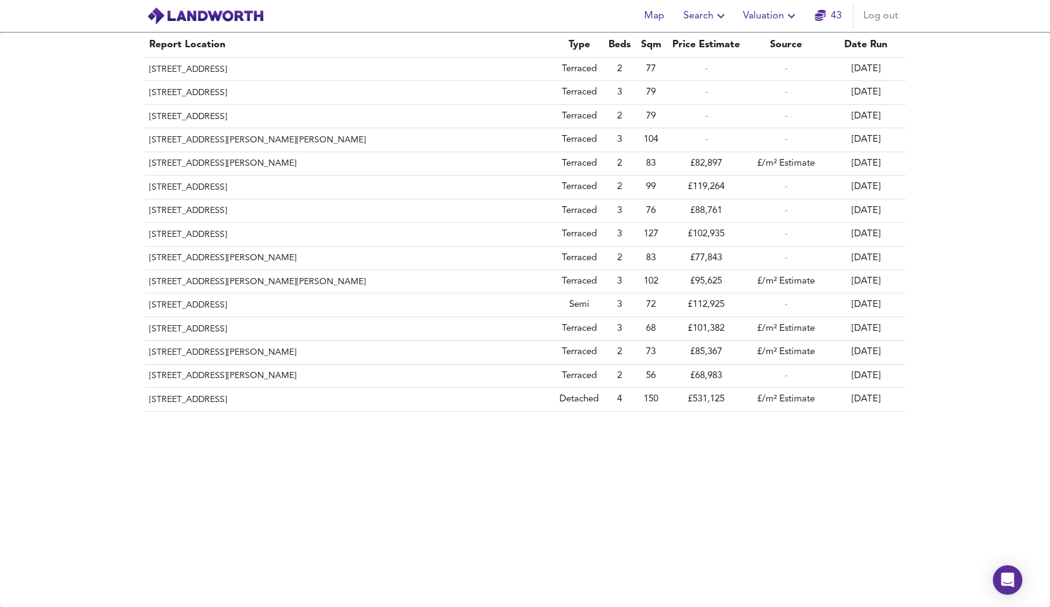
click at [753, 10] on span "Valuation" at bounding box center [771, 15] width 56 height 17
click at [753, 39] on li "New Valuation Report" at bounding box center [770, 44] width 147 height 22
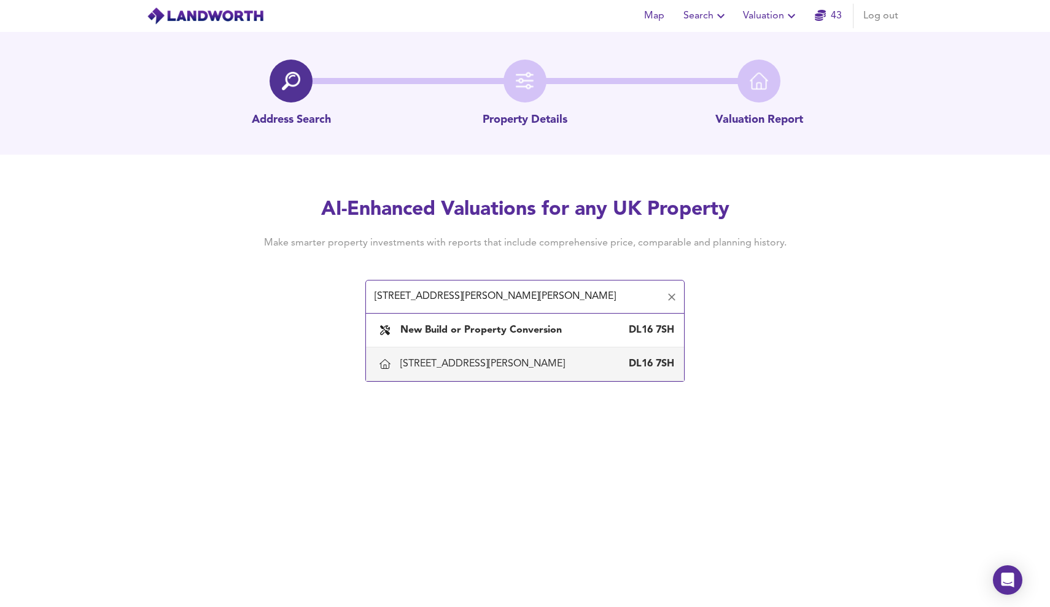
click at [584, 369] on div "[STREET_ADDRESS][PERSON_NAME]" at bounding box center [537, 364] width 274 height 14
type input "[STREET_ADDRESS][PERSON_NAME]"
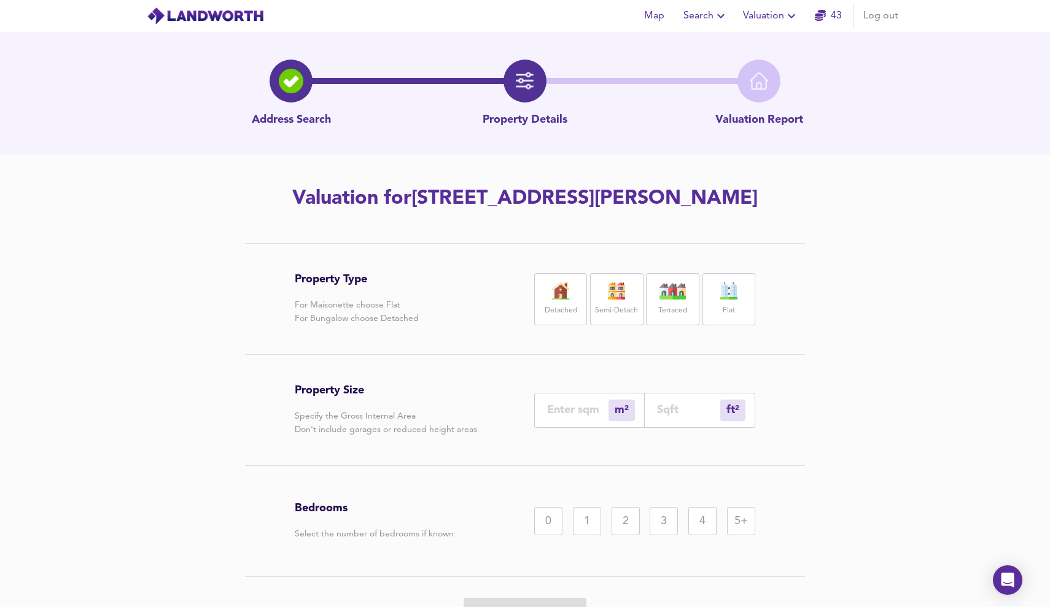
click at [683, 312] on label "Terraced" at bounding box center [672, 310] width 29 height 15
click at [581, 407] on input "number" at bounding box center [577, 409] width 61 height 13
type input "1"
type input "11"
type input "12"
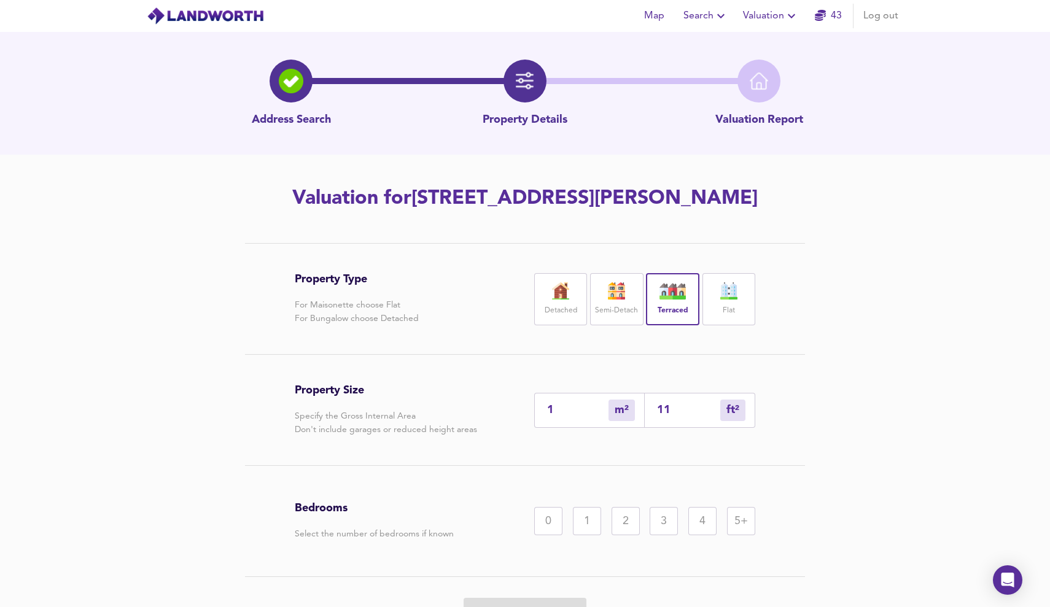
type input "129"
type input "121"
type input "1302"
type input "121"
click at [661, 528] on div "3" at bounding box center [663, 521] width 28 height 28
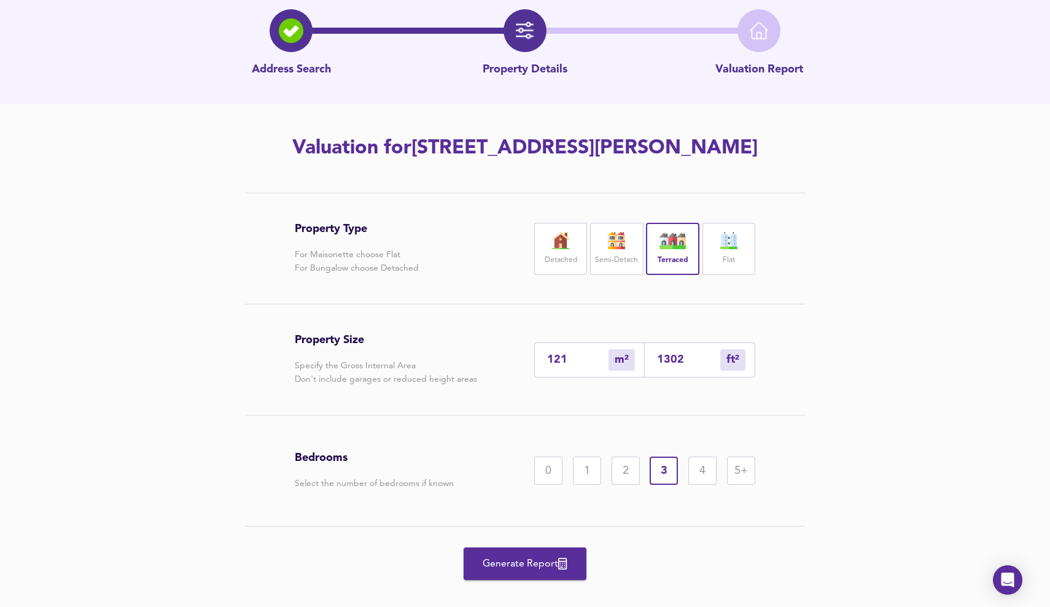
scroll to position [63, 0]
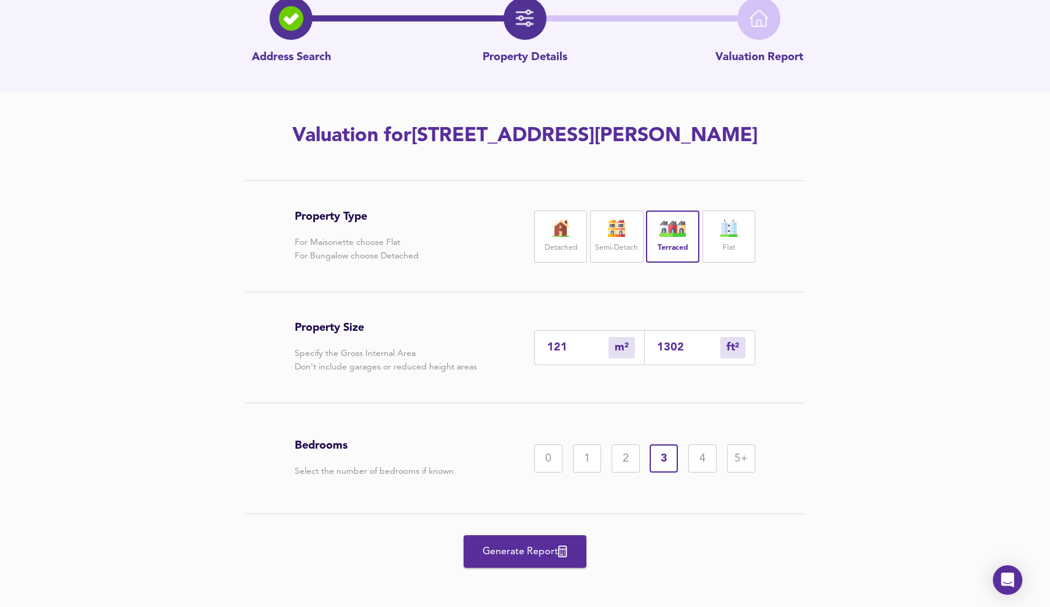
click at [532, 549] on span "Generate Report" at bounding box center [525, 551] width 98 height 17
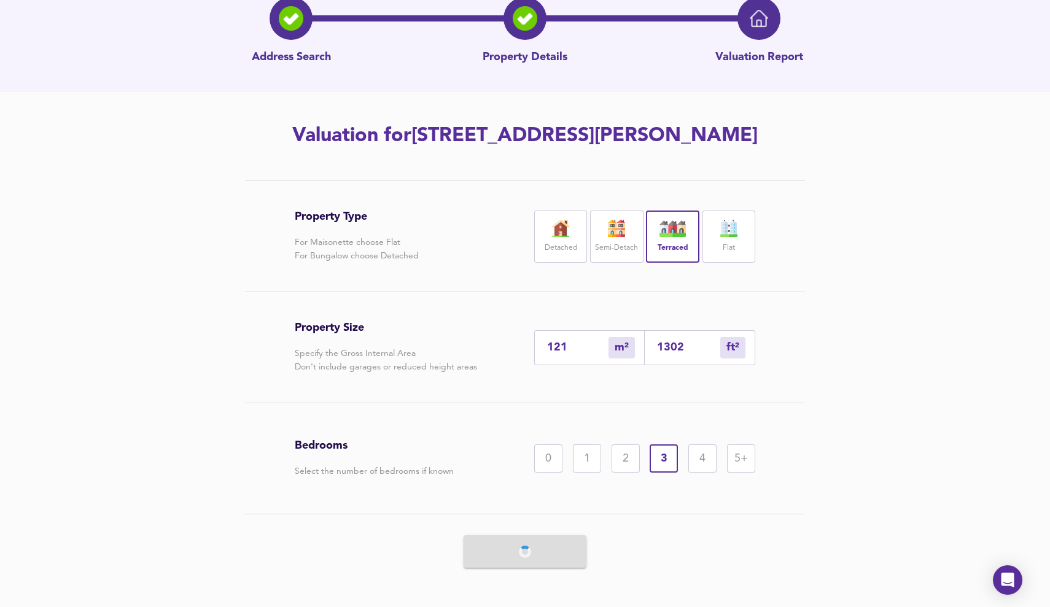
scroll to position [0, 0]
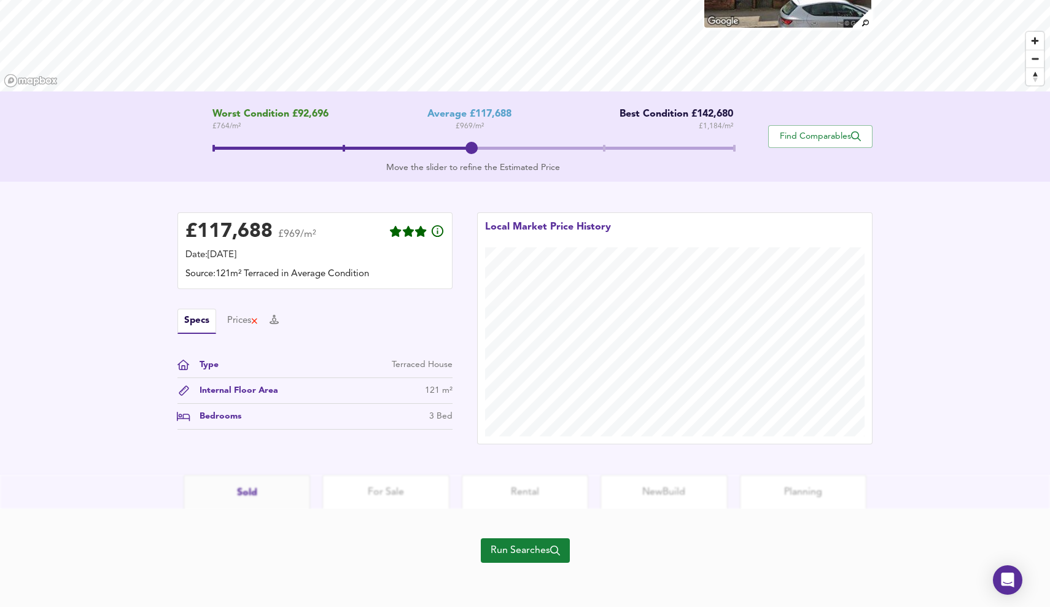
click at [533, 546] on span "Run Searches" at bounding box center [524, 550] width 69 height 17
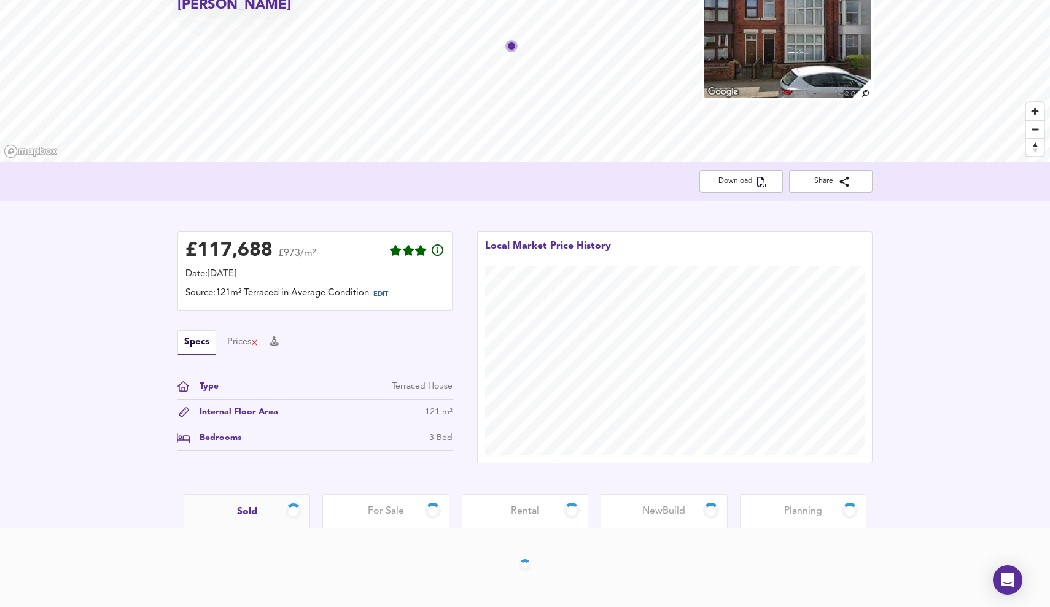
click at [542, 506] on div "Rental" at bounding box center [525, 511] width 126 height 34
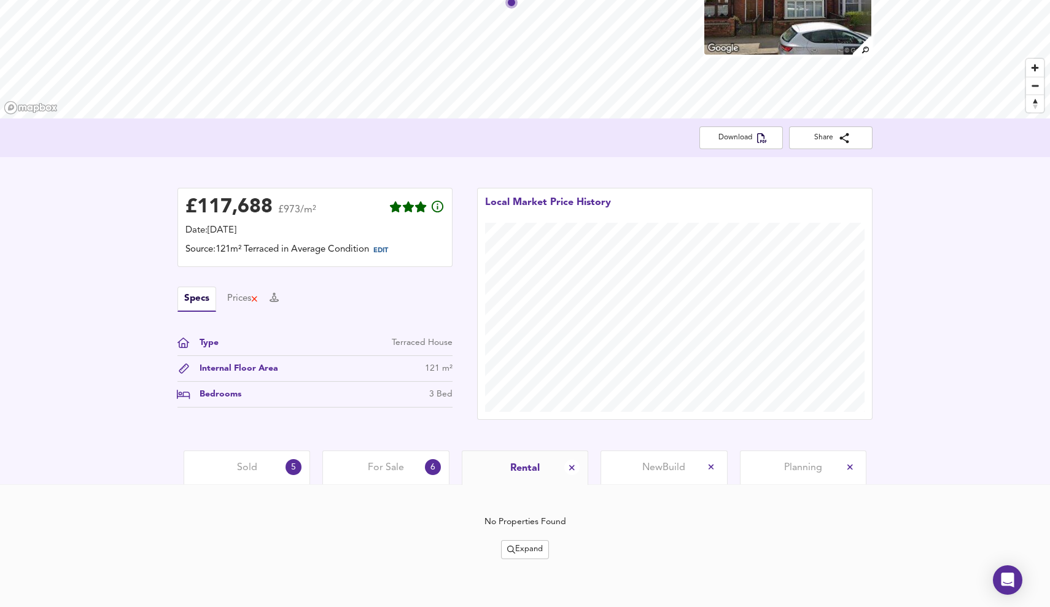
scroll to position [135, 0]
click at [390, 469] on span "For Sale" at bounding box center [386, 469] width 36 height 14
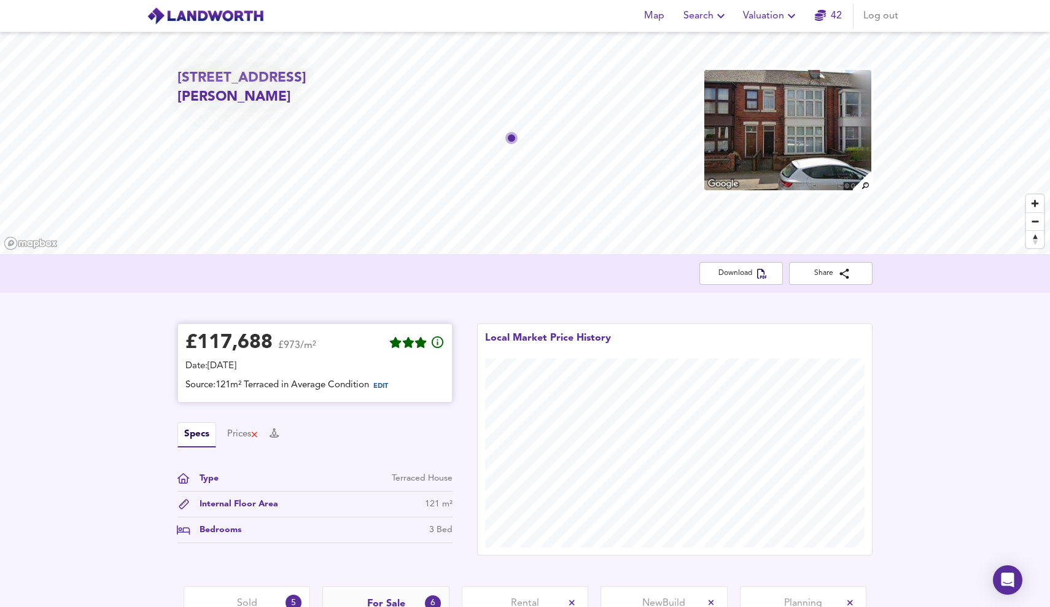
click at [278, 338] on div "£ 117,688 £973/m²" at bounding box center [250, 344] width 131 height 27
click at [388, 385] on span "EDIT" at bounding box center [380, 386] width 15 height 7
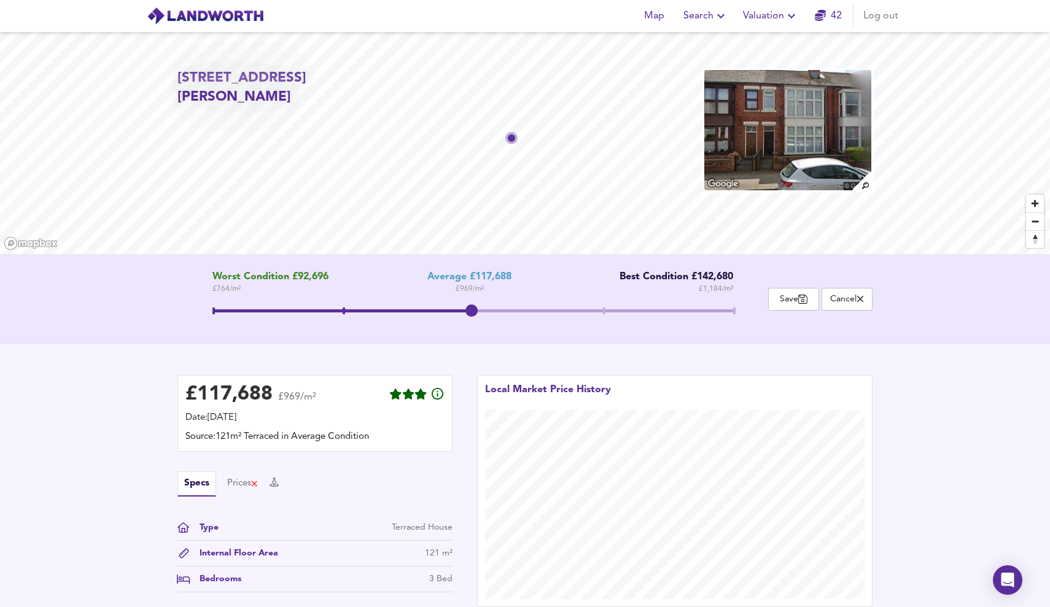
click at [609, 305] on span at bounding box center [472, 312] width 521 height 22
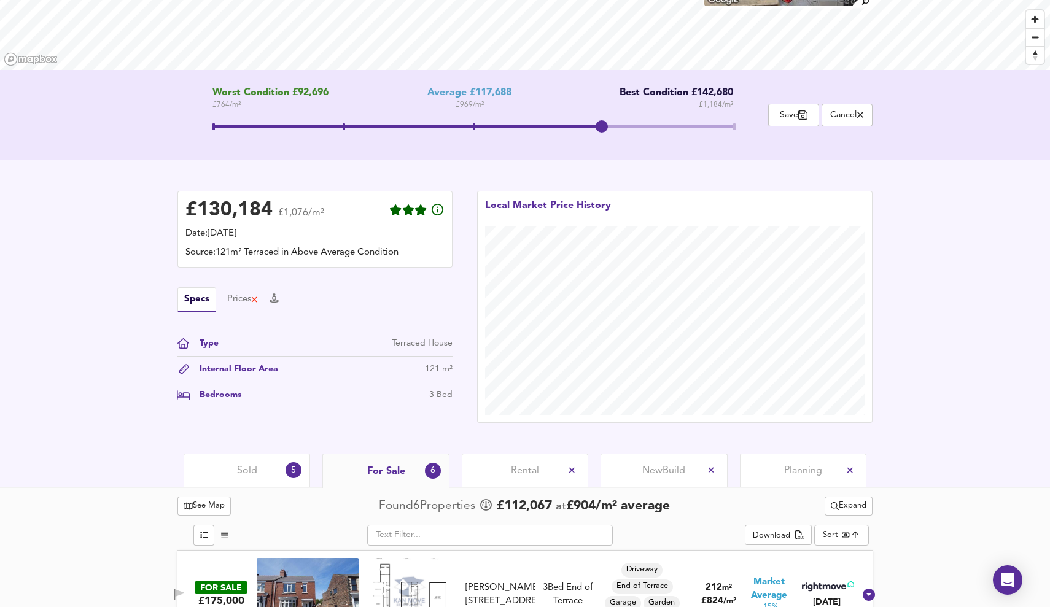
scroll to position [424, 0]
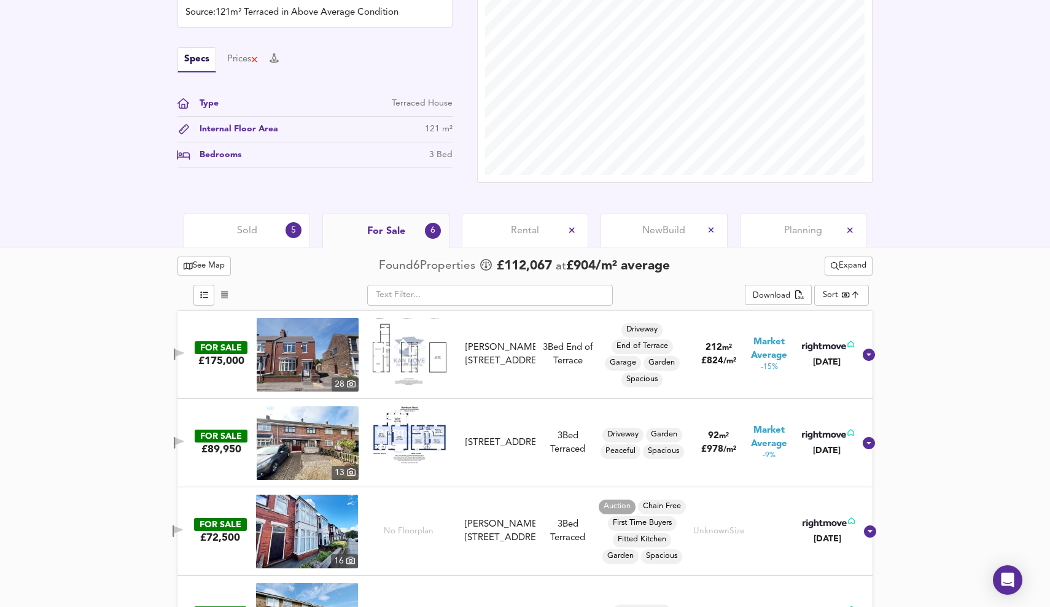
click at [387, 226] on span "For Sale" at bounding box center [386, 232] width 38 height 14
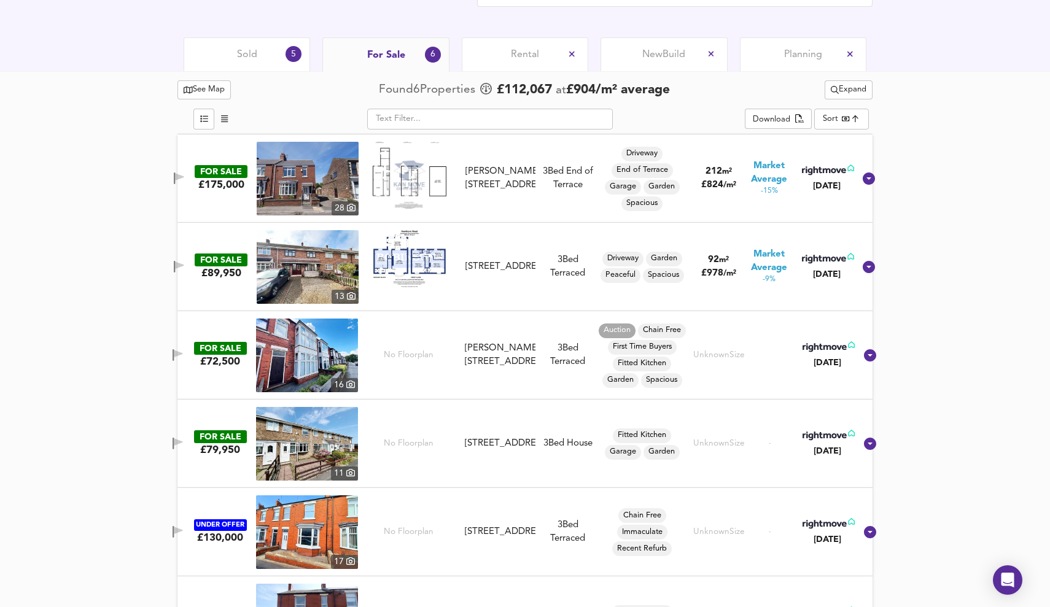
click at [221, 56] on div "Sold 5" at bounding box center [247, 54] width 126 height 34
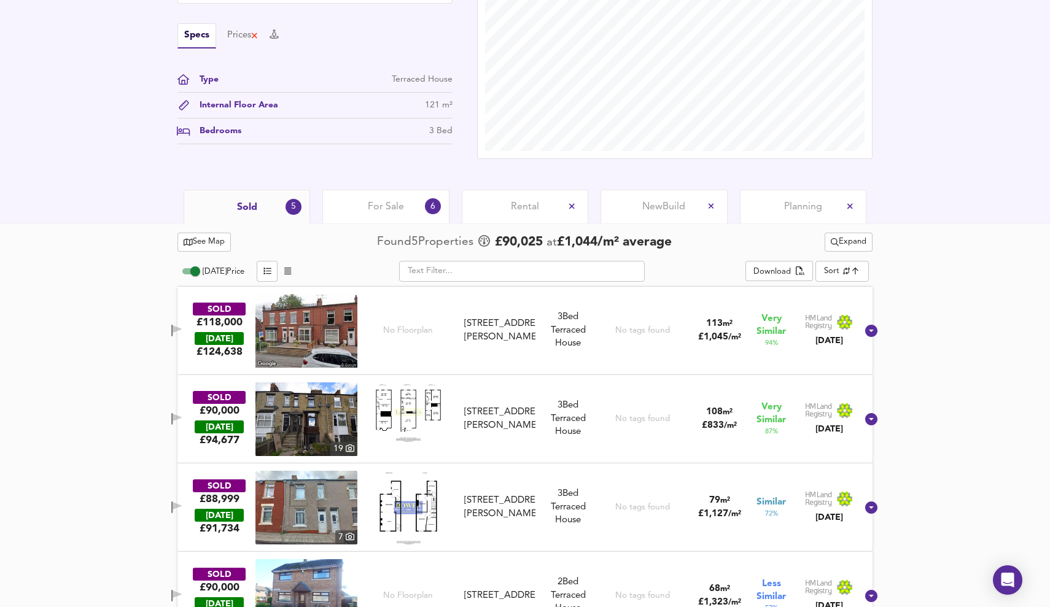
scroll to position [432, 0]
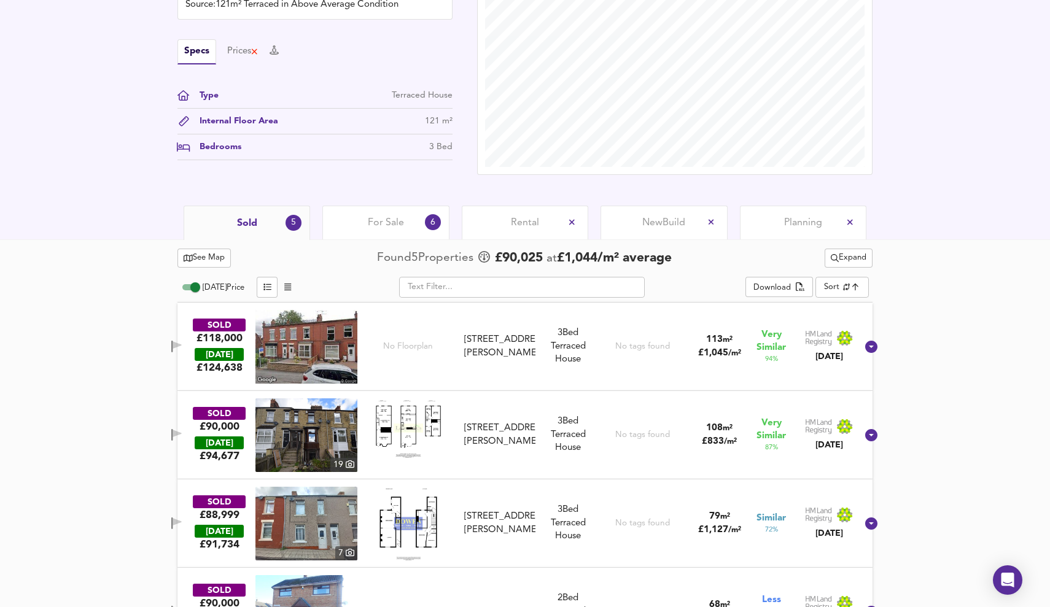
click at [366, 225] on div "For Sale 6" at bounding box center [385, 223] width 126 height 34
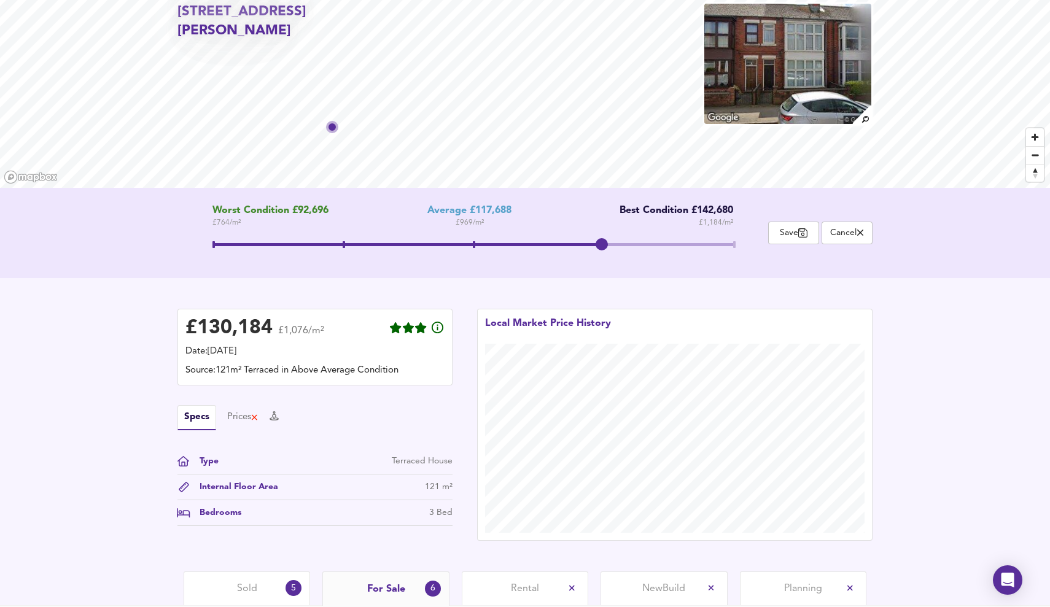
scroll to position [138, 0]
